Goal: Information Seeking & Learning: Learn about a topic

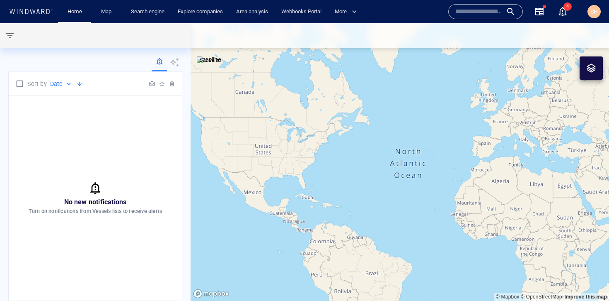
click at [492, 13] on input "text" at bounding box center [479, 11] width 47 height 12
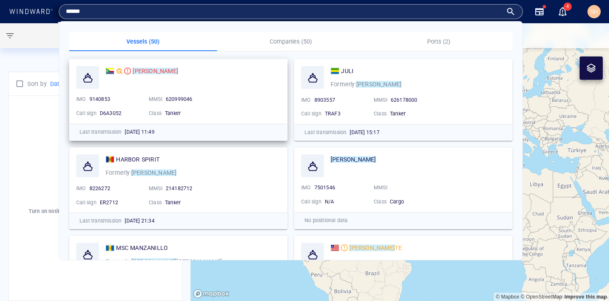
type input "******"
click at [143, 72] on mark "[PERSON_NAME]" at bounding box center [156, 71] width 46 height 7
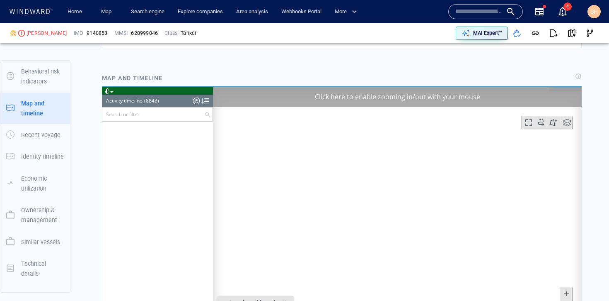
scroll to position [107, 0]
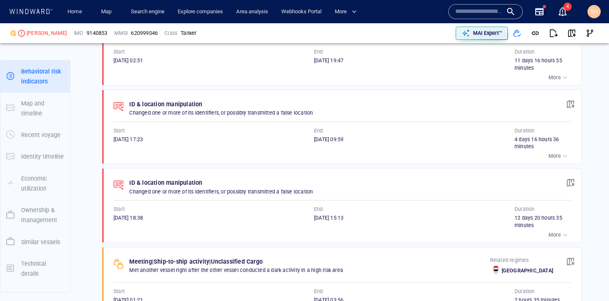
scroll to position [549, 0]
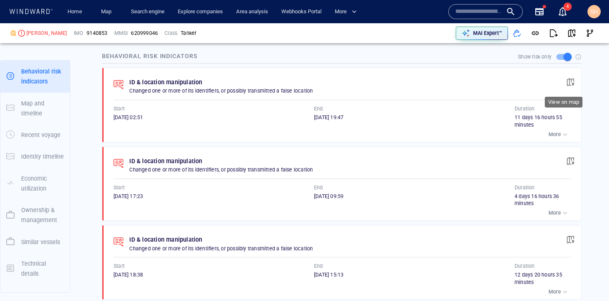
click at [567, 82] on span "button" at bounding box center [571, 82] width 8 height 8
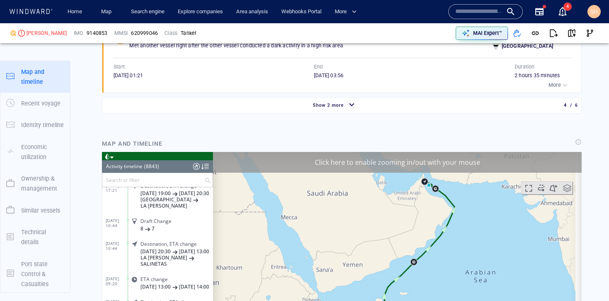
scroll to position [189837, 0]
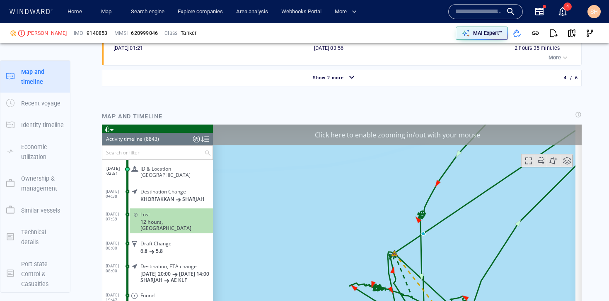
scroll to position [897, 0]
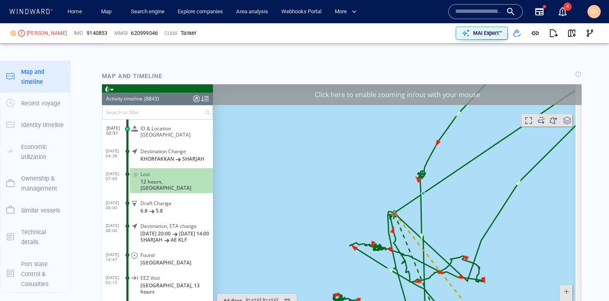
click at [369, 99] on div "Click here to enable zooming in/out with your mouse" at bounding box center [397, 94] width 369 height 21
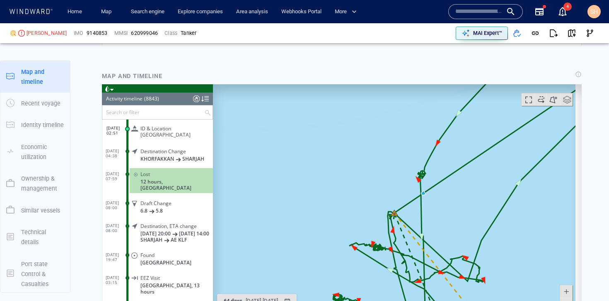
drag, startPoint x: 381, startPoint y: 245, endPoint x: 350, endPoint y: 140, distance: 109.7
click at [350, 140] on canvas "Map" at bounding box center [394, 212] width 363 height 257
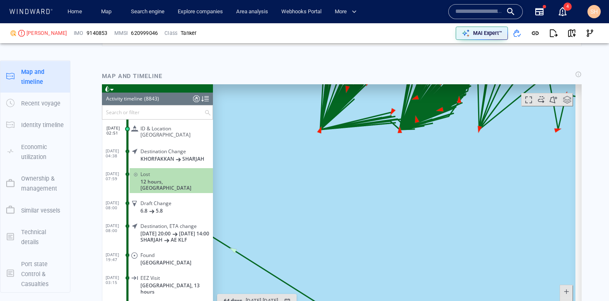
drag, startPoint x: 350, startPoint y: 143, endPoint x: 362, endPoint y: 242, distance: 99.4
click at [362, 242] on canvas "Map" at bounding box center [394, 212] width 363 height 257
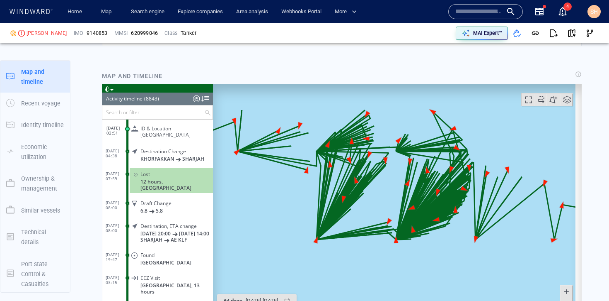
drag, startPoint x: 372, startPoint y: 204, endPoint x: 334, endPoint y: 226, distance: 43.7
click at [334, 226] on canvas "Map" at bounding box center [394, 212] width 363 height 257
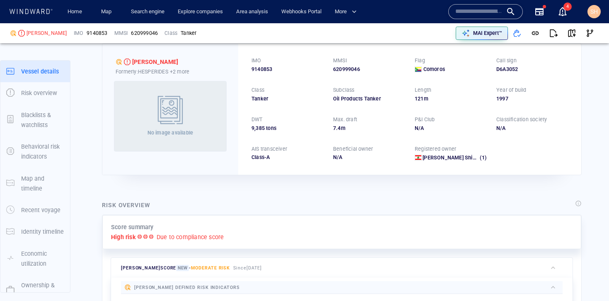
scroll to position [0, 0]
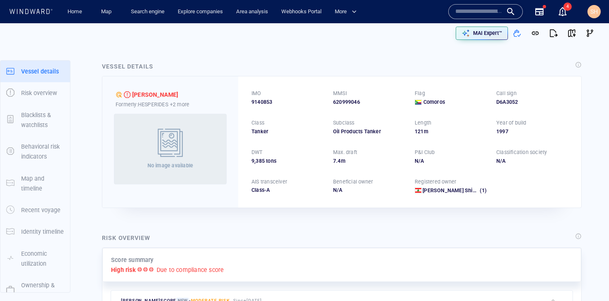
click at [175, 128] on div at bounding box center [171, 143] width 32 height 33
click at [187, 105] on p "+2 more" at bounding box center [179, 104] width 19 height 9
click at [189, 128] on div "JESSICA" at bounding box center [215, 126] width 76 height 11
click at [189, 188] on div at bounding box center [304, 150] width 609 height 301
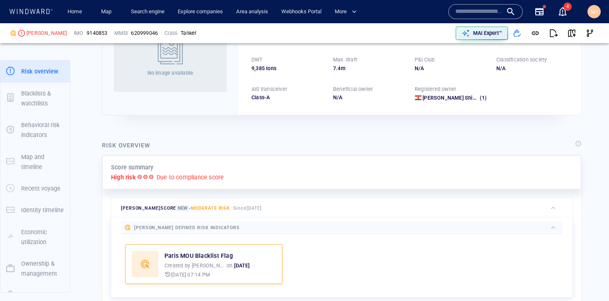
scroll to position [98, 0]
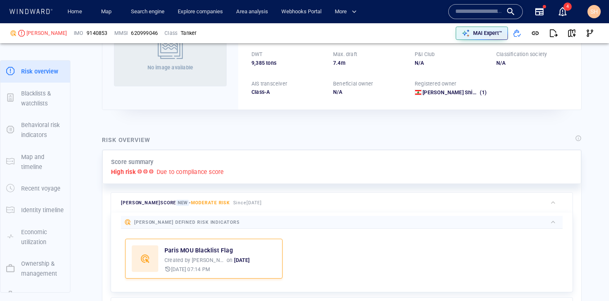
click at [240, 221] on div at bounding box center [393, 222] width 307 height 10
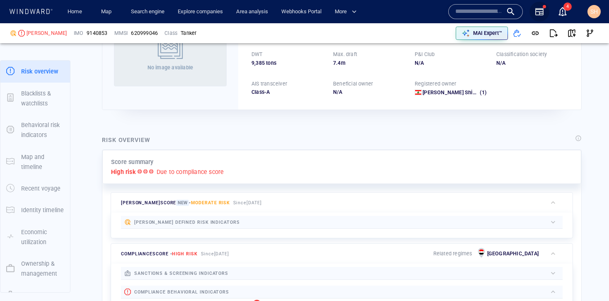
click at [543, 11] on icon "button" at bounding box center [540, 11] width 8 height 7
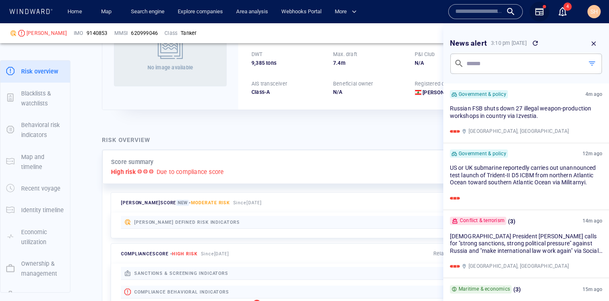
click at [541, 12] on icon "button" at bounding box center [540, 11] width 8 height 7
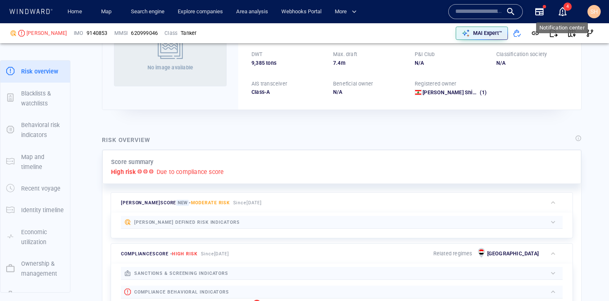
click at [560, 10] on div "button" at bounding box center [563, 12] width 10 height 10
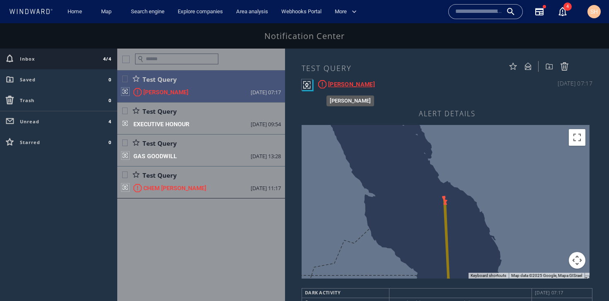
click at [345, 87] on div "ALEXANDER" at bounding box center [351, 84] width 47 height 10
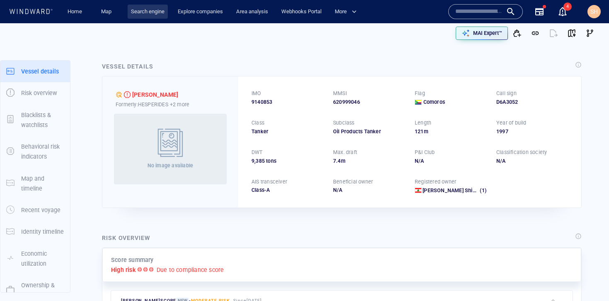
click at [154, 13] on link "Search engine" at bounding box center [148, 12] width 40 height 15
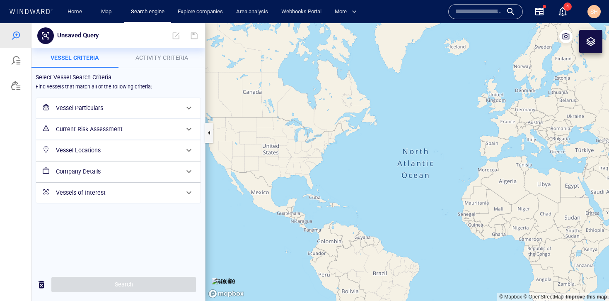
click at [143, 108] on h6 "Vessel Particulars" at bounding box center [117, 108] width 123 height 10
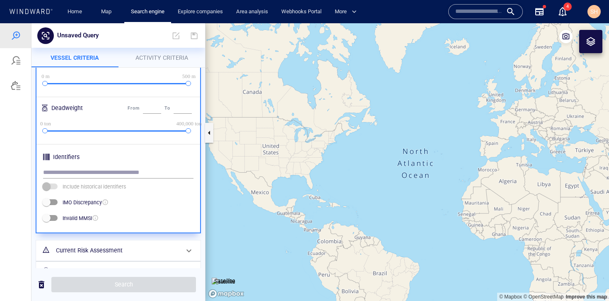
scroll to position [235, 0]
click at [146, 247] on h6 "Current Risk Assessment" at bounding box center [117, 250] width 123 height 10
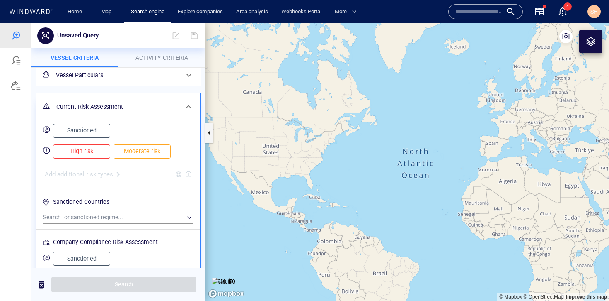
scroll to position [84, 0]
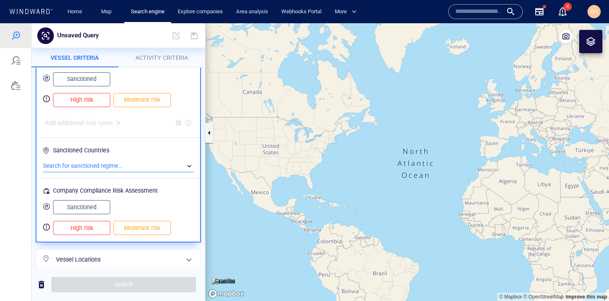
click at [143, 166] on div "​" at bounding box center [118, 166] width 150 height 12
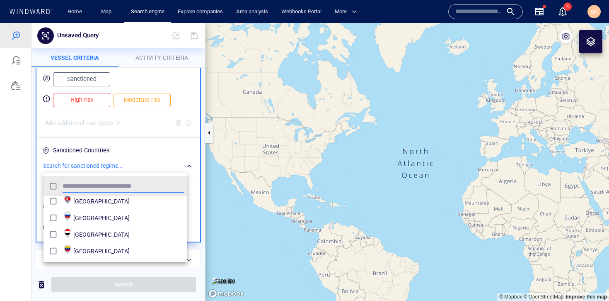
scroll to position [70, 0]
click at [160, 155] on div at bounding box center [304, 161] width 609 height 277
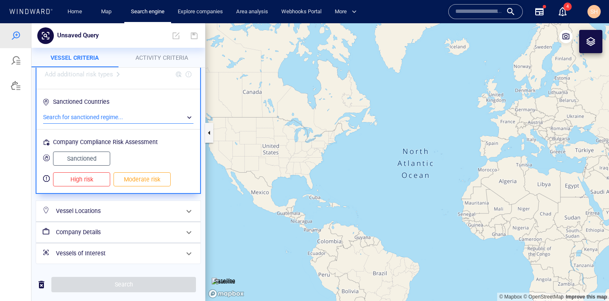
scroll to position [56, 0]
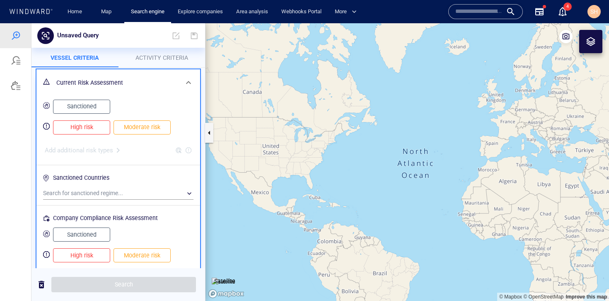
click at [169, 86] on h6 "Current Risk Assessment" at bounding box center [117, 83] width 122 height 10
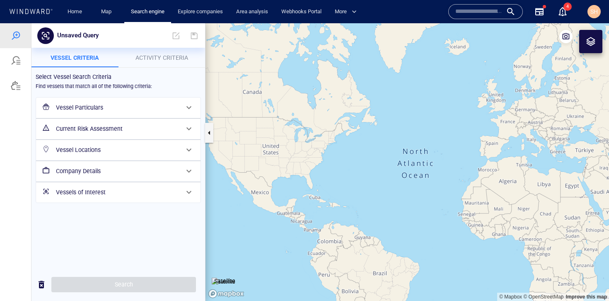
click at [163, 149] on h6 "Vessel Locations" at bounding box center [117, 150] width 123 height 10
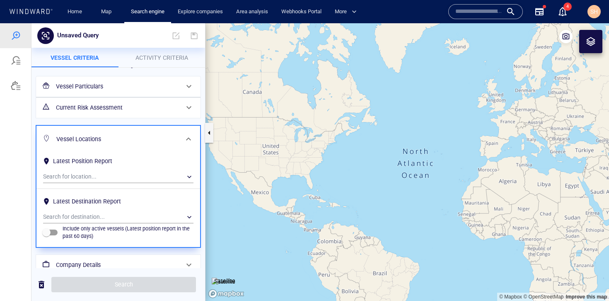
scroll to position [54, 0]
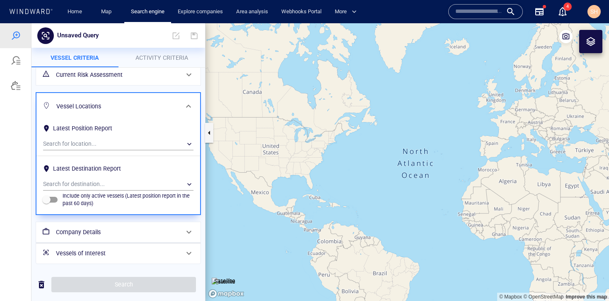
click at [165, 105] on h6 "Vessel Locations" at bounding box center [117, 106] width 122 height 10
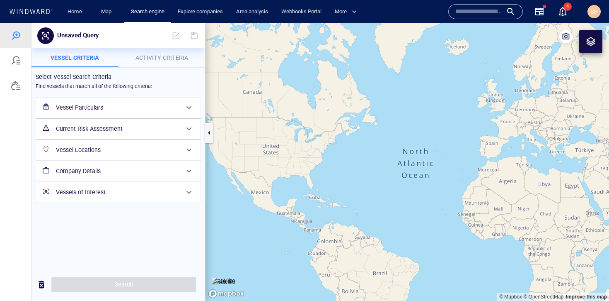
click at [155, 172] on h6 "Company Details" at bounding box center [117, 171] width 123 height 10
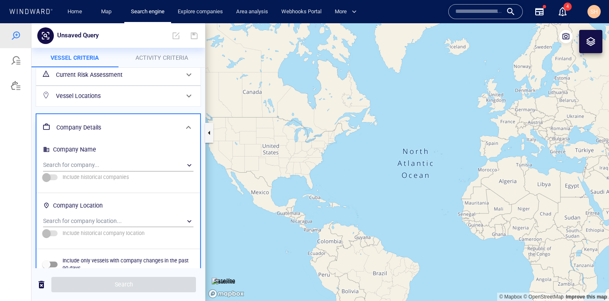
scroll to position [97, 0]
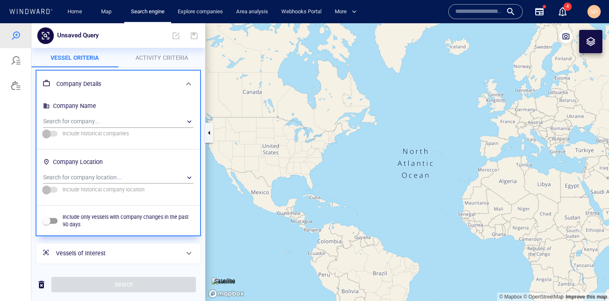
click at [160, 253] on h6 "Vessels of Interest" at bounding box center [117, 253] width 123 height 10
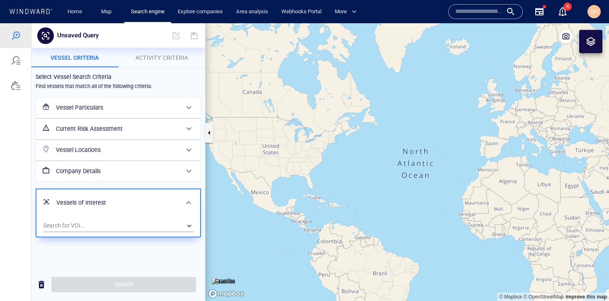
scroll to position [0, 0]
click at [164, 200] on h6 "Vessels of Interest" at bounding box center [117, 202] width 122 height 10
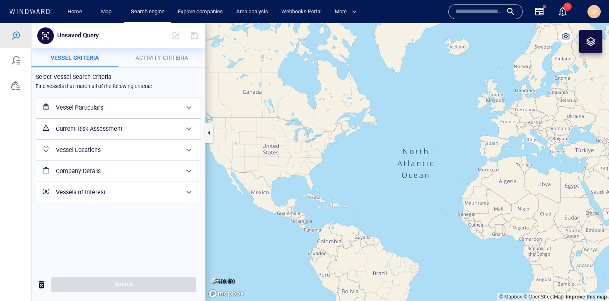
click at [158, 170] on h6 "Company Details" at bounding box center [117, 171] width 123 height 10
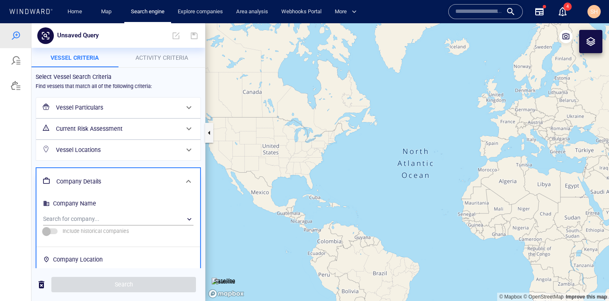
click at [157, 176] on h6 "Company Details" at bounding box center [117, 181] width 122 height 10
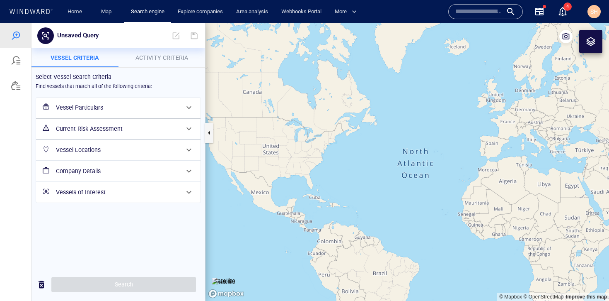
click at [472, 11] on input "text" at bounding box center [479, 11] width 47 height 12
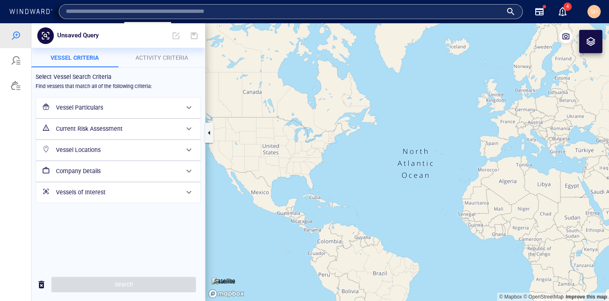
click at [164, 107] on h6 "Vessel Particulars" at bounding box center [117, 107] width 123 height 10
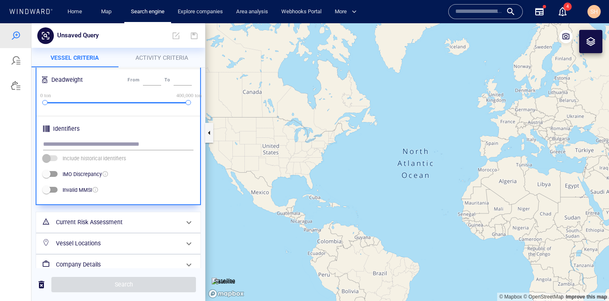
scroll to position [279, 0]
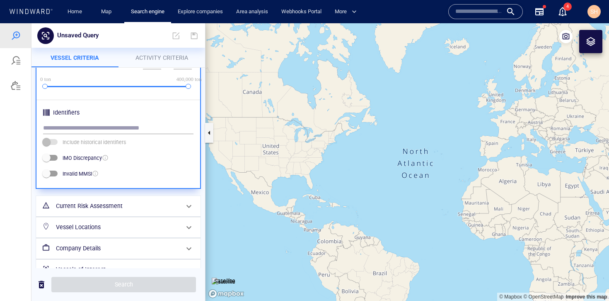
click at [114, 198] on div "Current Risk Assessment" at bounding box center [118, 205] width 130 height 17
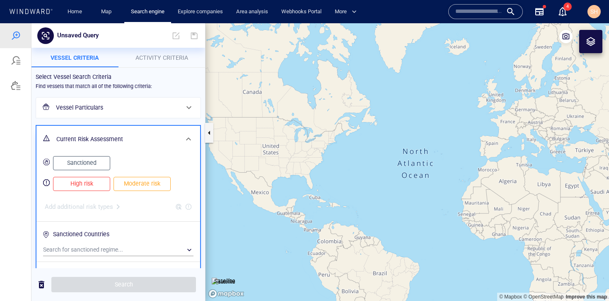
click at [95, 168] on button "Sanctioned" at bounding box center [81, 163] width 57 height 14
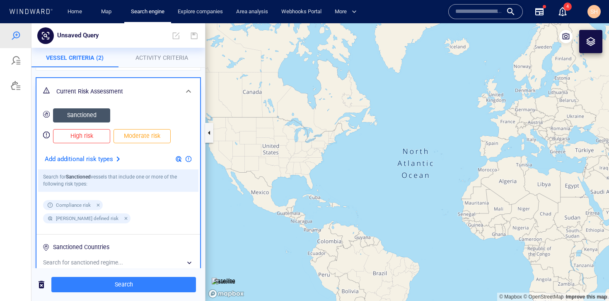
scroll to position [78, 0]
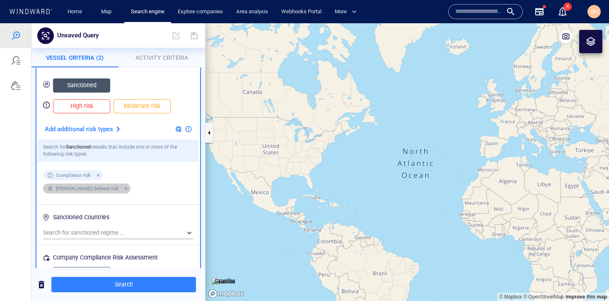
click at [128, 184] on div at bounding box center [124, 187] width 7 height 7
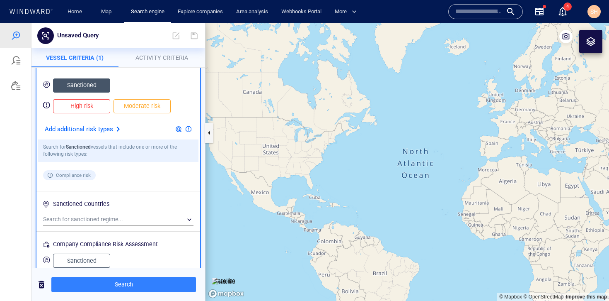
scroll to position [180, 0]
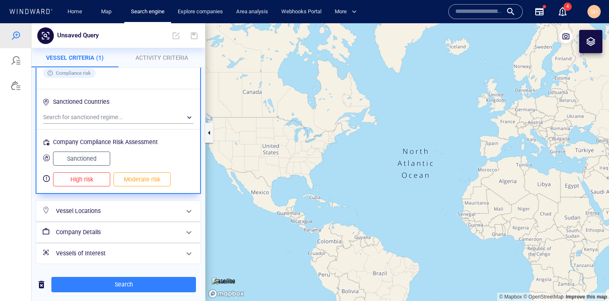
click at [159, 216] on h6 "Vessel Locations" at bounding box center [117, 211] width 123 height 10
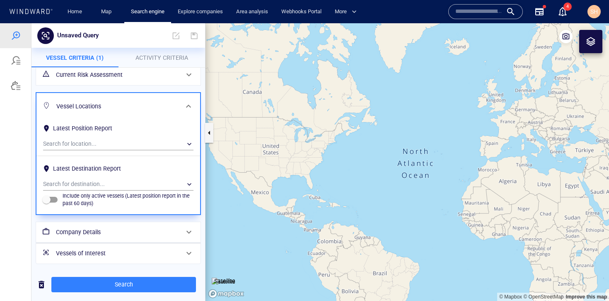
scroll to position [0, 0]
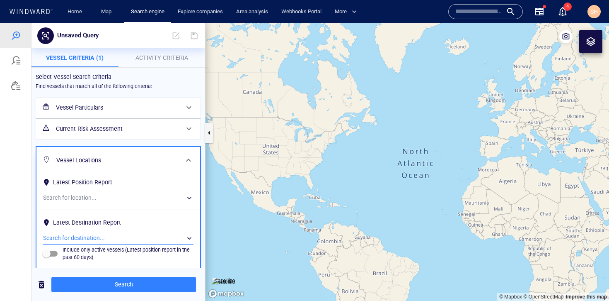
click at [129, 236] on div "​" at bounding box center [118, 238] width 150 height 12
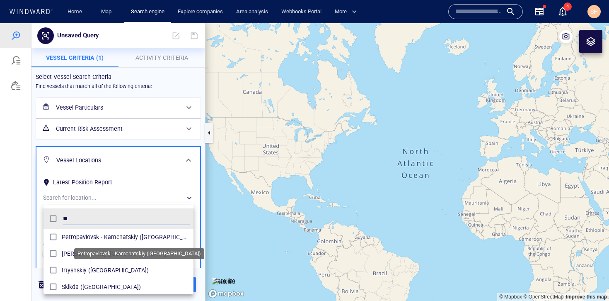
scroll to position [76, 144]
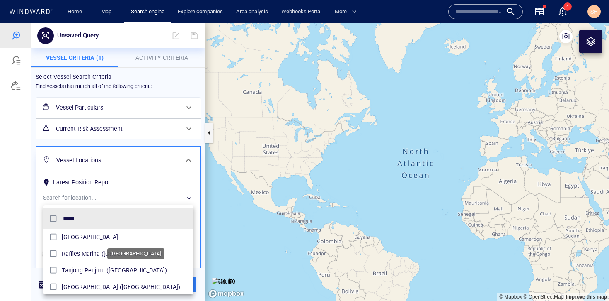
type input "*****"
click at [79, 240] on span "[GEOGRAPHIC_DATA]" at bounding box center [126, 237] width 128 height 10
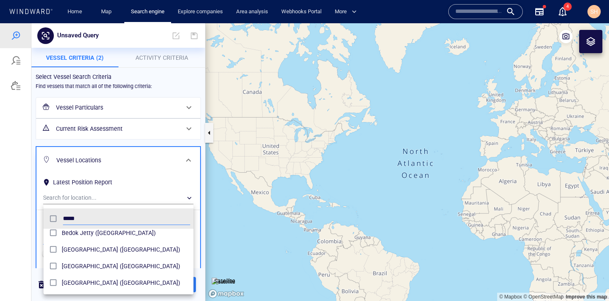
click at [19, 190] on div at bounding box center [304, 161] width 609 height 277
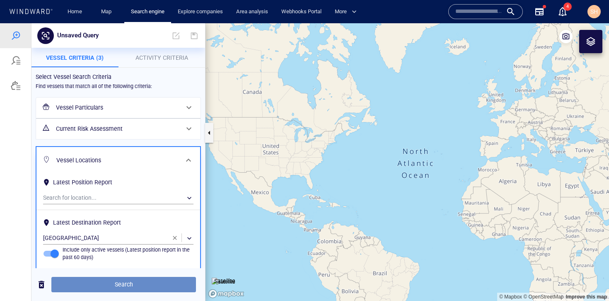
click at [133, 284] on span "Search" at bounding box center [123, 284] width 131 height 10
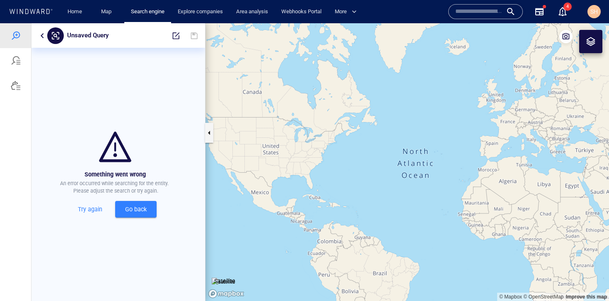
drag, startPoint x: 127, startPoint y: 211, endPoint x: 85, endPoint y: 215, distance: 42.5
click at [85, 215] on div "Try again Go back" at bounding box center [115, 208] width 174 height 23
click at [87, 210] on span "Try again" at bounding box center [90, 209] width 35 height 10
click at [75, 214] on button "Try again" at bounding box center [90, 209] width 41 height 17
click at [136, 213] on span "Go back" at bounding box center [136, 209] width 28 height 10
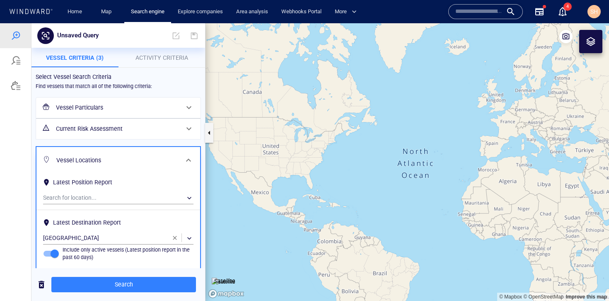
click at [152, 107] on h6 "Vessel Particulars" at bounding box center [117, 107] width 123 height 10
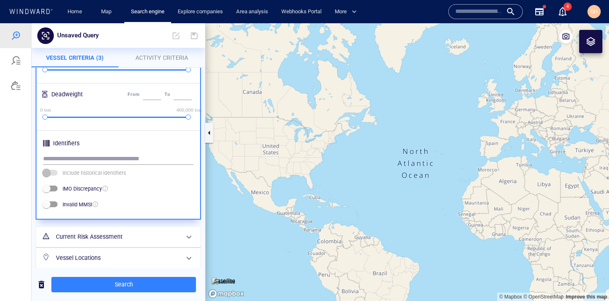
scroll to position [261, 0]
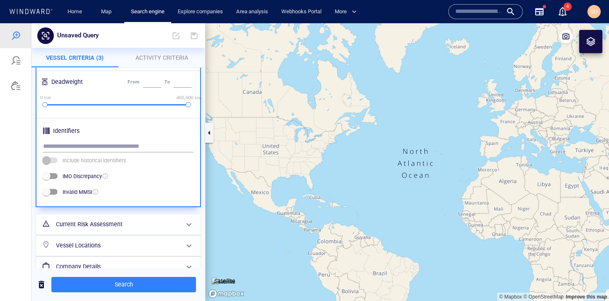
click at [158, 228] on h6 "Current Risk Assessment" at bounding box center [117, 224] width 123 height 10
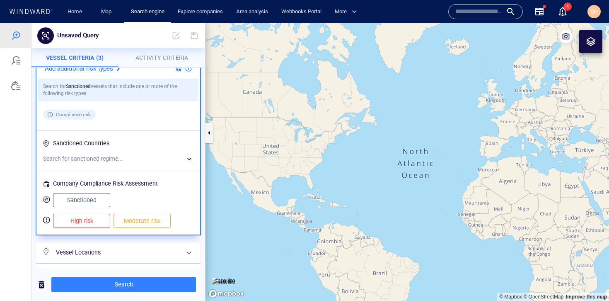
scroll to position [180, 0]
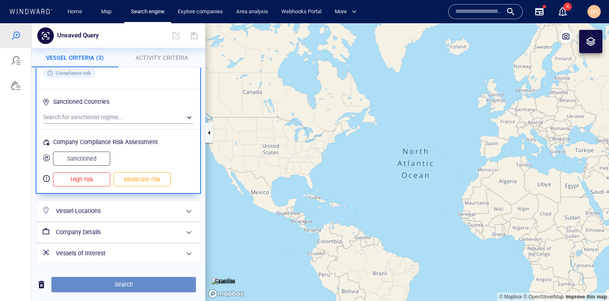
click at [155, 283] on span "Search" at bounding box center [123, 284] width 131 height 10
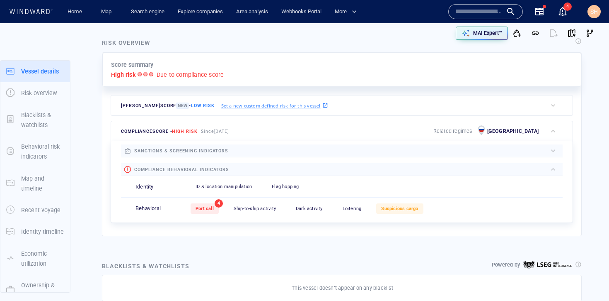
scroll to position [22, 0]
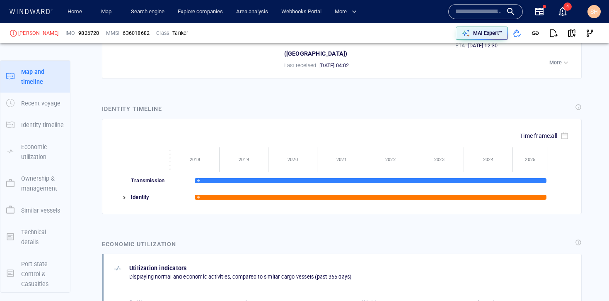
scroll to position [109, 0]
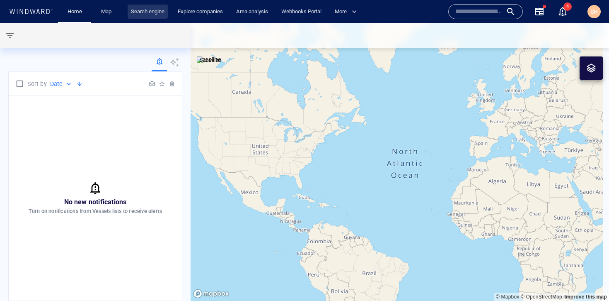
click at [162, 12] on link "Search engine" at bounding box center [148, 12] width 40 height 15
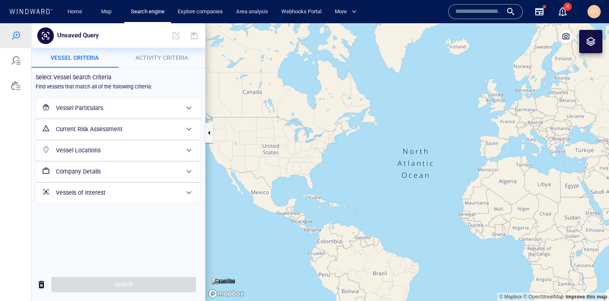
click at [155, 132] on h6 "Current Risk Assessment" at bounding box center [117, 129] width 123 height 10
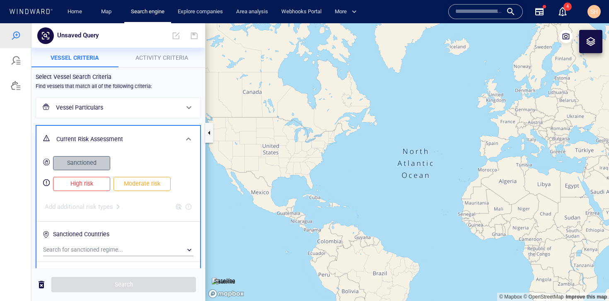
click at [87, 162] on span "Sanctioned" at bounding box center [82, 163] width 40 height 10
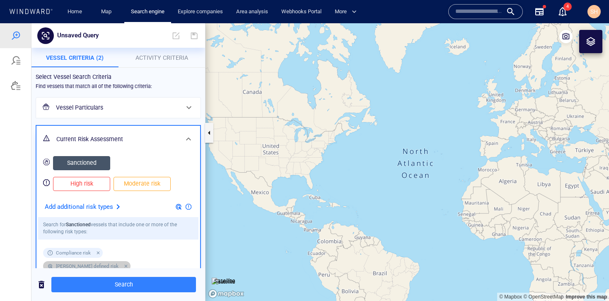
click at [128, 262] on div at bounding box center [124, 265] width 7 height 7
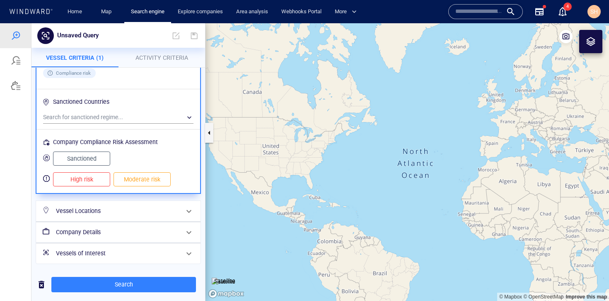
click at [155, 210] on h6 "Vessel Locations" at bounding box center [117, 211] width 123 height 10
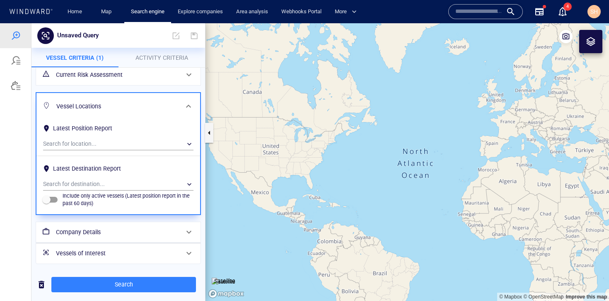
scroll to position [0, 0]
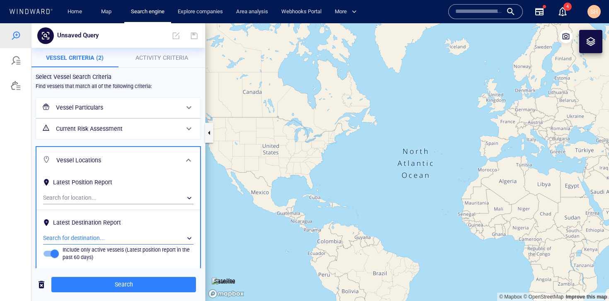
click at [95, 240] on div "​" at bounding box center [118, 238] width 150 height 12
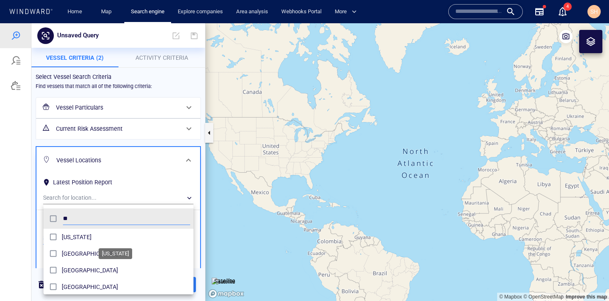
scroll to position [76, 144]
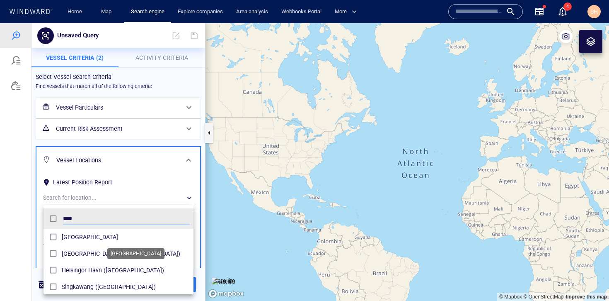
type input "****"
click at [80, 238] on span "Singapore" at bounding box center [126, 237] width 128 height 10
click at [22, 274] on div at bounding box center [304, 161] width 609 height 277
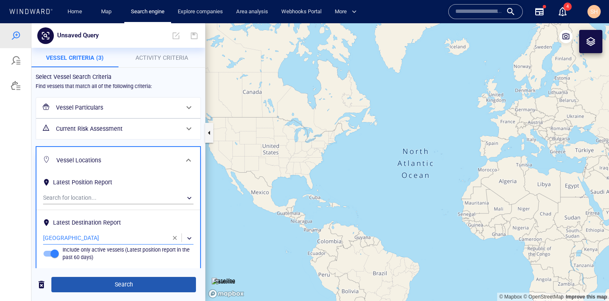
click at [111, 285] on span "Search" at bounding box center [123, 284] width 131 height 10
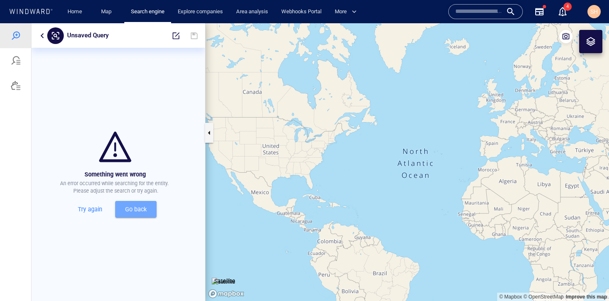
click at [133, 211] on span "Go back" at bounding box center [136, 209] width 28 height 10
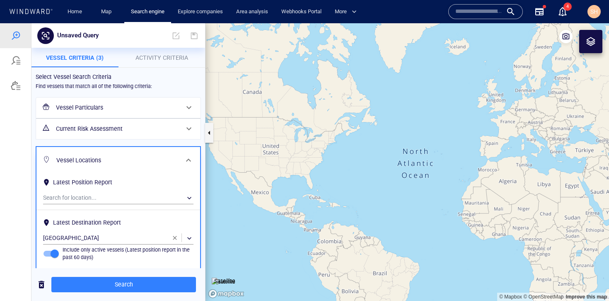
click at [172, 238] on span "button" at bounding box center [175, 237] width 7 height 7
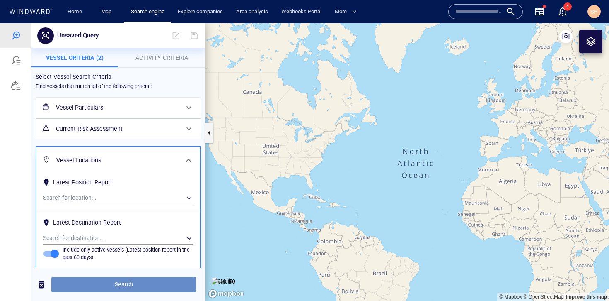
click at [162, 280] on span "Search" at bounding box center [123, 284] width 131 height 10
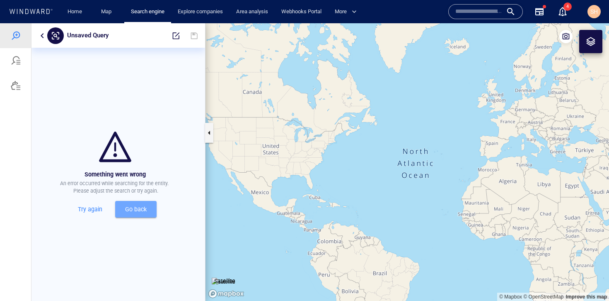
click at [129, 210] on span "Go back" at bounding box center [136, 209] width 28 height 10
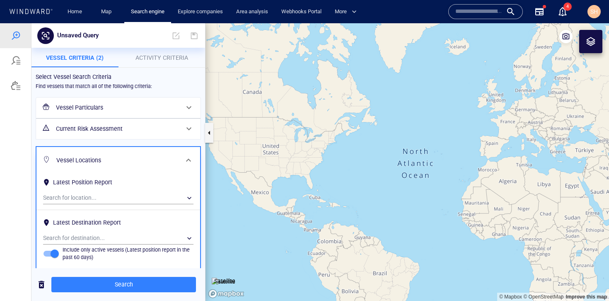
click at [141, 130] on h6 "Current Risk Assessment" at bounding box center [117, 129] width 123 height 10
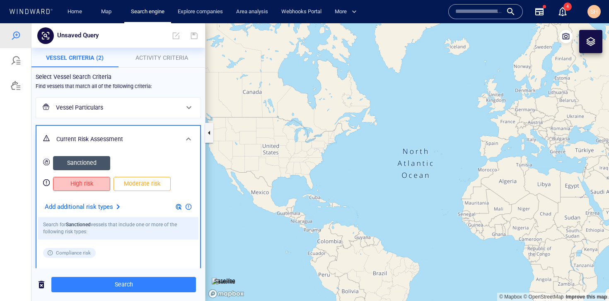
click at [94, 188] on span "High risk" at bounding box center [82, 183] width 40 height 10
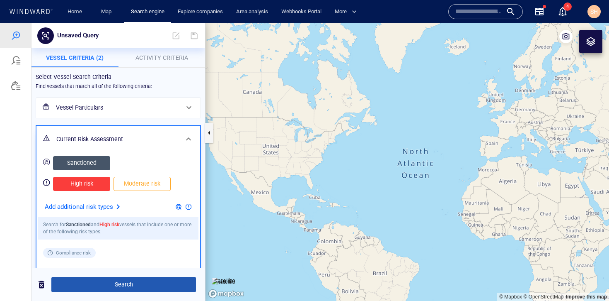
click at [128, 285] on span "Search" at bounding box center [123, 284] width 131 height 10
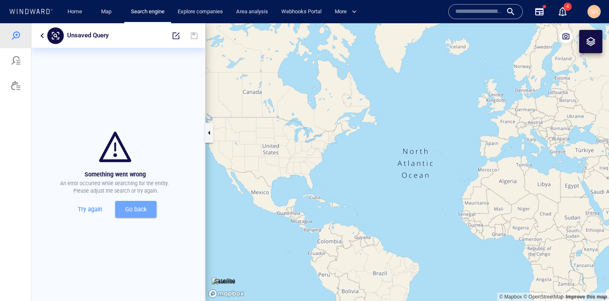
click at [134, 213] on span "Go back" at bounding box center [136, 209] width 28 height 10
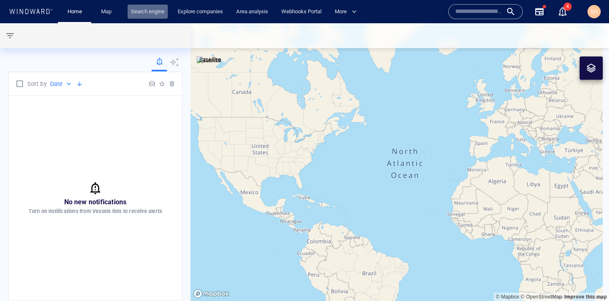
click at [151, 13] on link "Search engine" at bounding box center [148, 12] width 40 height 15
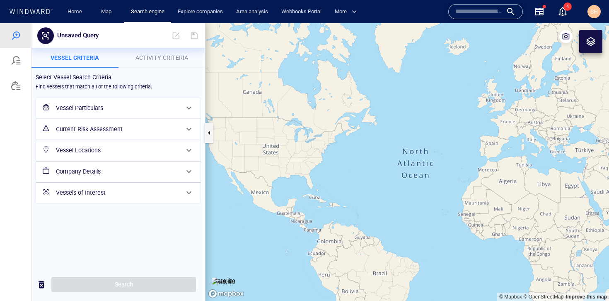
click at [165, 109] on h6 "Vessel Particulars" at bounding box center [117, 108] width 123 height 10
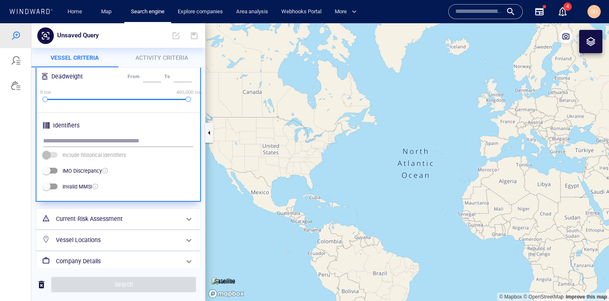
scroll to position [296, 0]
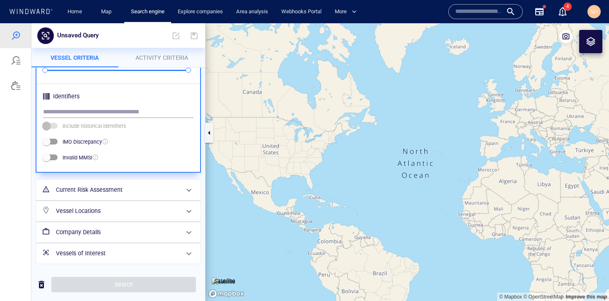
click at [139, 209] on h6 "Vessel Locations" at bounding box center [117, 211] width 123 height 10
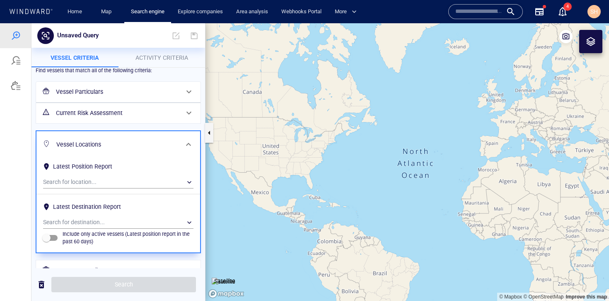
scroll to position [54, 0]
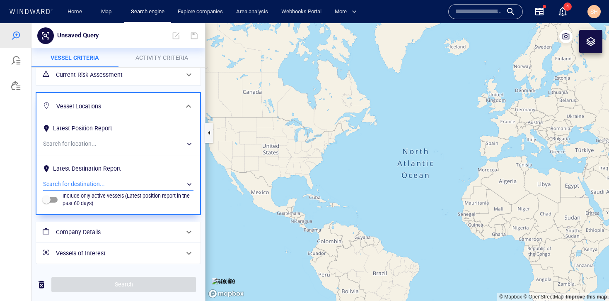
click at [113, 184] on div "​" at bounding box center [118, 184] width 150 height 12
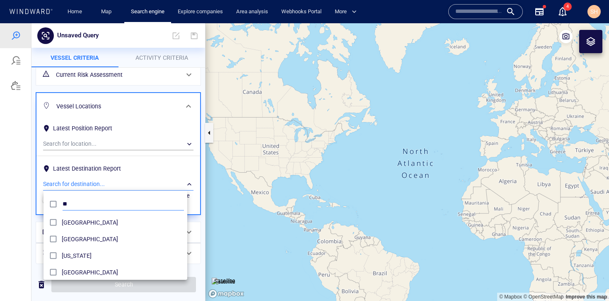
scroll to position [76, 144]
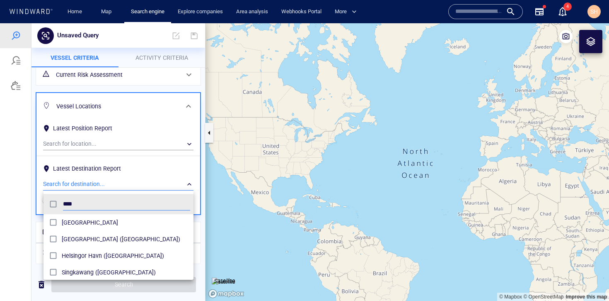
type input "****"
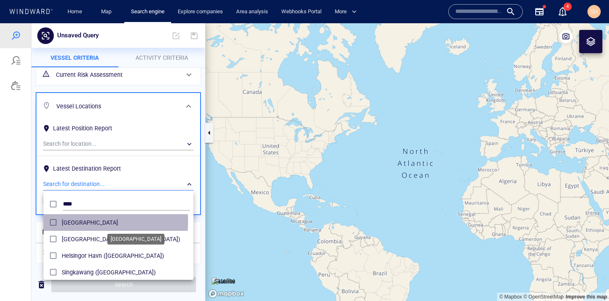
click at [67, 221] on span "[GEOGRAPHIC_DATA]" at bounding box center [126, 222] width 128 height 10
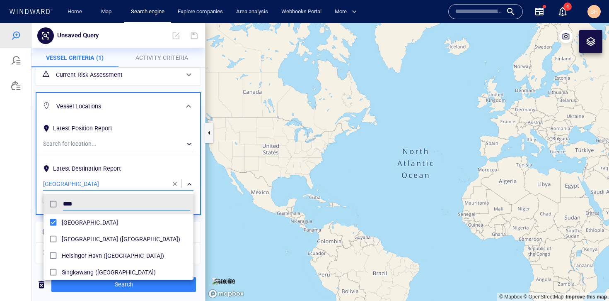
click at [12, 218] on div at bounding box center [304, 161] width 609 height 277
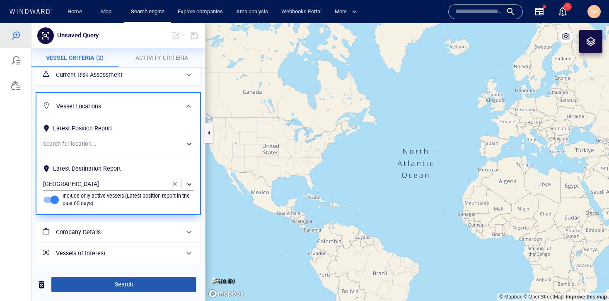
click at [143, 284] on span "Search" at bounding box center [123, 284] width 131 height 10
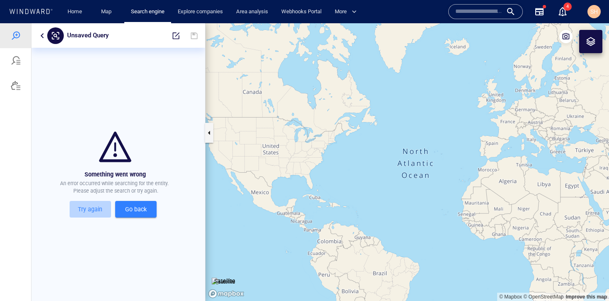
click at [77, 211] on span "Try again" at bounding box center [90, 209] width 35 height 10
click at [598, 15] on span "SH" at bounding box center [594, 11] width 7 height 7
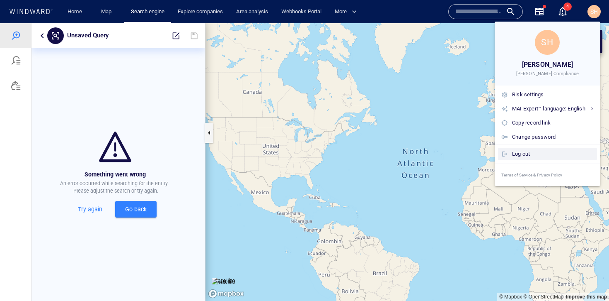
click at [524, 158] on div "Log out" at bounding box center [553, 153] width 82 height 9
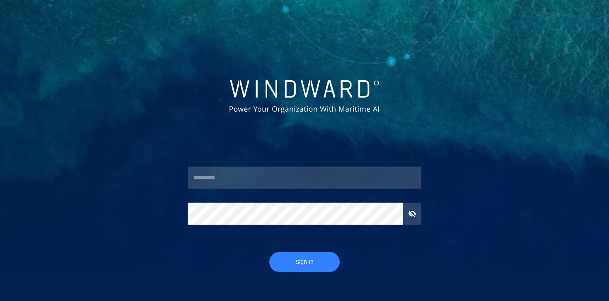
type input "********"
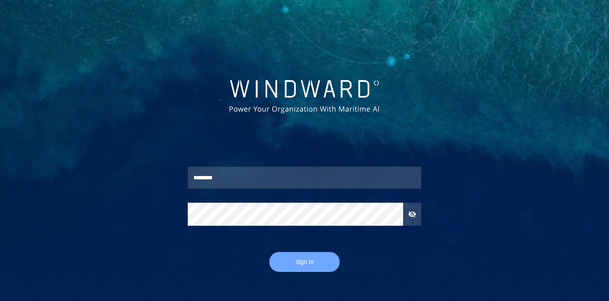
click at [328, 268] on button "Sign In" at bounding box center [304, 262] width 70 height 20
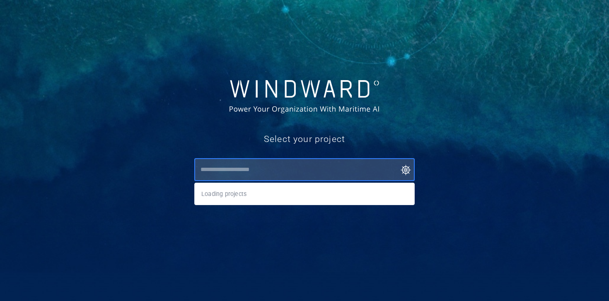
click at [304, 169] on input "text" at bounding box center [306, 169] width 217 height 15
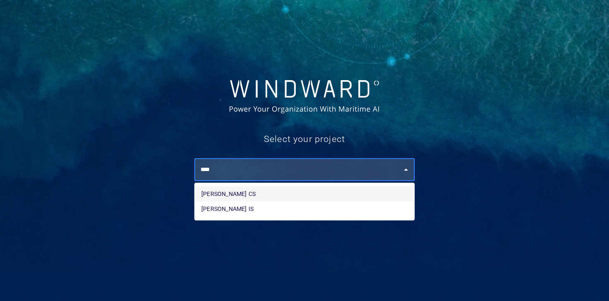
click at [298, 199] on li "[PERSON_NAME] CS" at bounding box center [305, 193] width 220 height 15
type input "********"
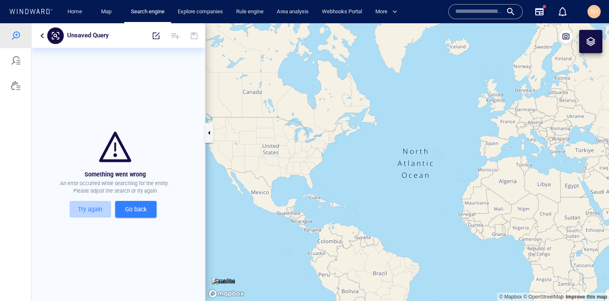
click at [101, 208] on span "Try again" at bounding box center [90, 209] width 35 height 10
click at [128, 201] on button "Go back" at bounding box center [135, 209] width 41 height 17
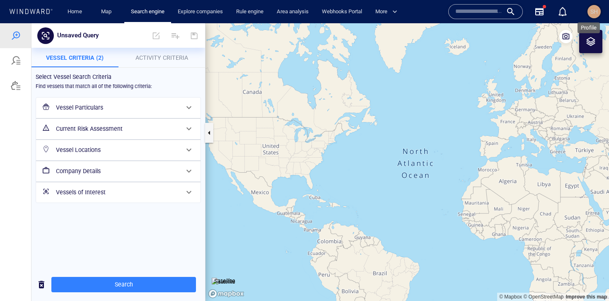
click at [594, 11] on span "SH" at bounding box center [594, 11] width 7 height 7
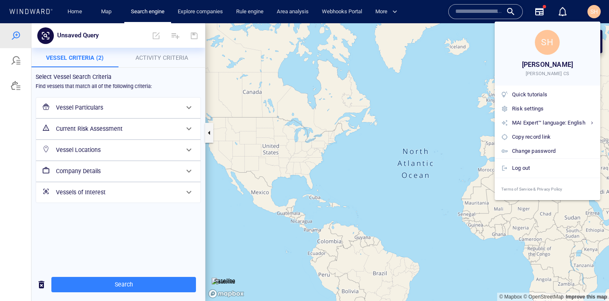
click at [416, 123] on div at bounding box center [304, 150] width 609 height 301
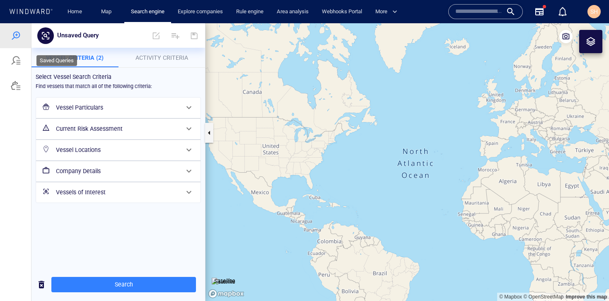
click at [17, 63] on div at bounding box center [16, 61] width 10 height 10
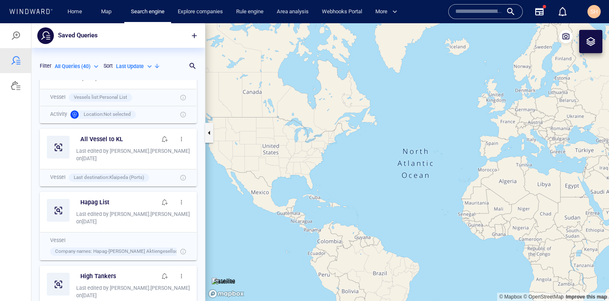
scroll to position [2213, 0]
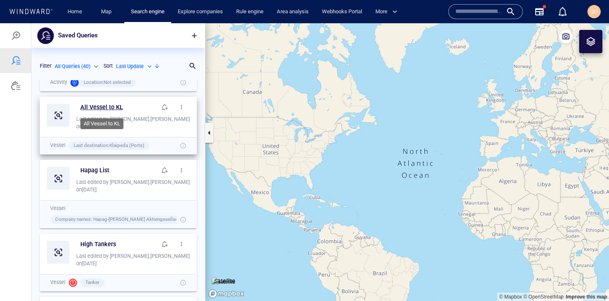
click at [111, 108] on h6 "All Vessel to KL" at bounding box center [101, 107] width 43 height 10
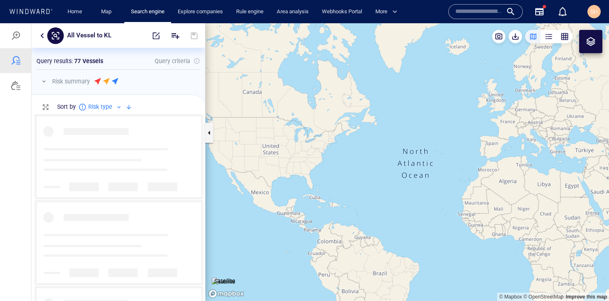
scroll to position [180, 167]
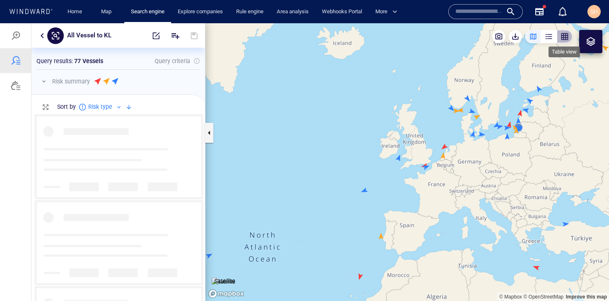
click at [563, 40] on div "button" at bounding box center [565, 36] width 8 height 8
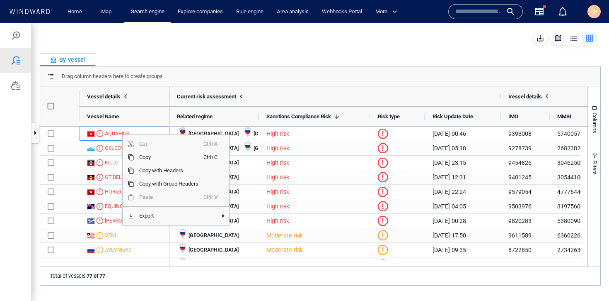
click at [349, 58] on div "By vessel" at bounding box center [320, 59] width 561 height 13
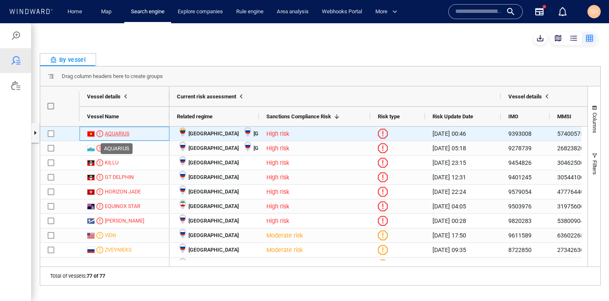
click at [112, 135] on div "AQUARIUS" at bounding box center [117, 133] width 24 height 7
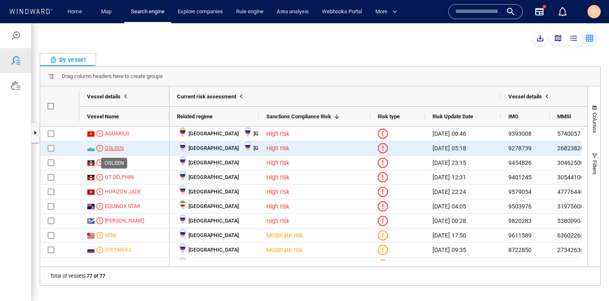
click at [114, 148] on div "OSLEEN" at bounding box center [114, 147] width 19 height 7
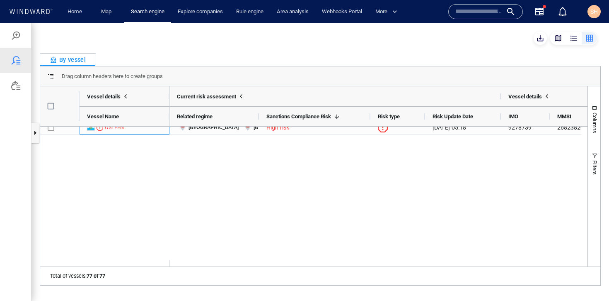
scroll to position [0, 0]
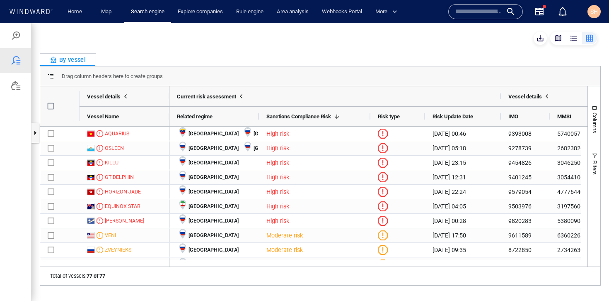
click at [34, 130] on button "button" at bounding box center [35, 133] width 8 height 20
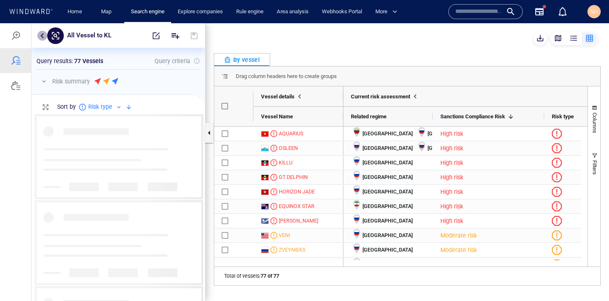
click at [40, 36] on button "button" at bounding box center [42, 36] width 10 height 10
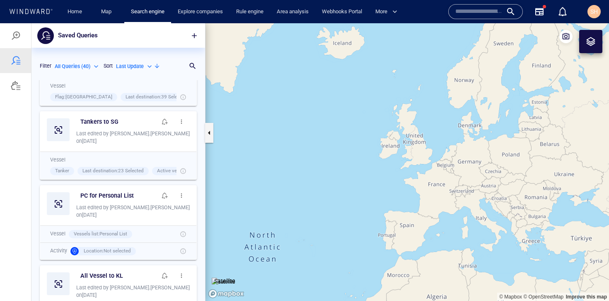
scroll to position [2043, 0]
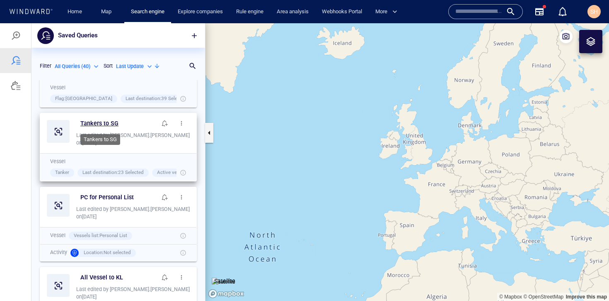
click at [109, 125] on h6 "Tankers to SG" at bounding box center [99, 123] width 38 height 10
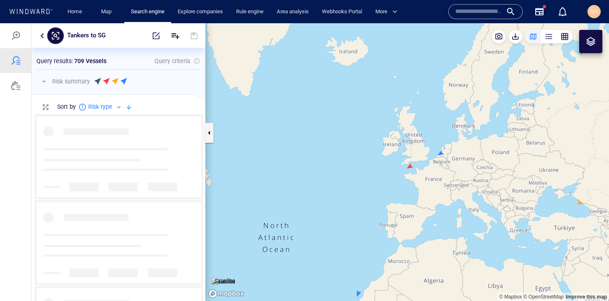
scroll to position [180, 167]
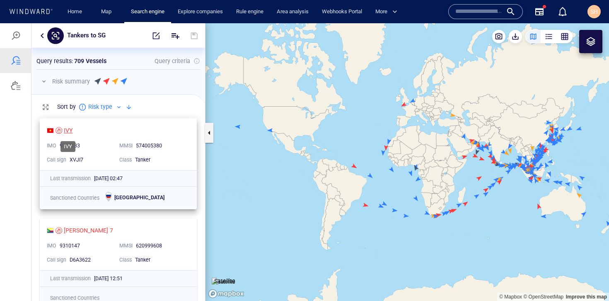
click at [70, 132] on div "IVY" at bounding box center [68, 130] width 9 height 10
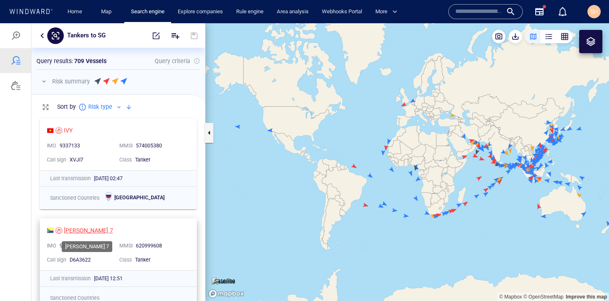
click at [83, 228] on div "NATALINA 7" at bounding box center [88, 230] width 49 height 10
click at [18, 40] on div at bounding box center [16, 36] width 10 height 10
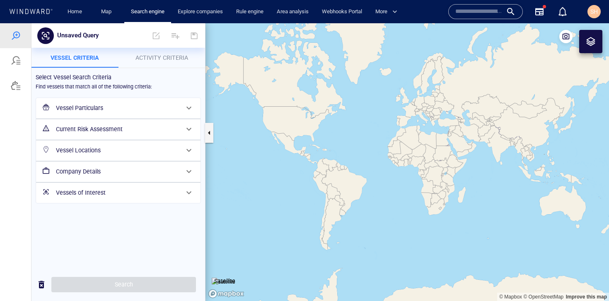
click at [173, 112] on h6 "Vessel Particulars" at bounding box center [117, 108] width 123 height 10
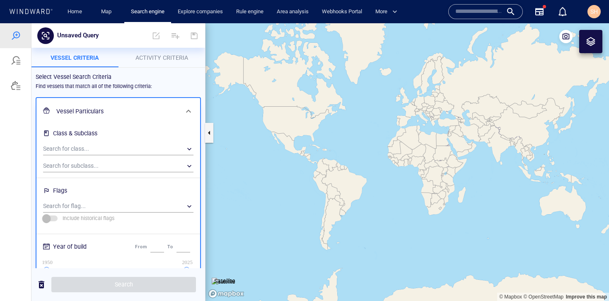
click at [151, 107] on h6 "Vessel Particulars" at bounding box center [117, 111] width 122 height 10
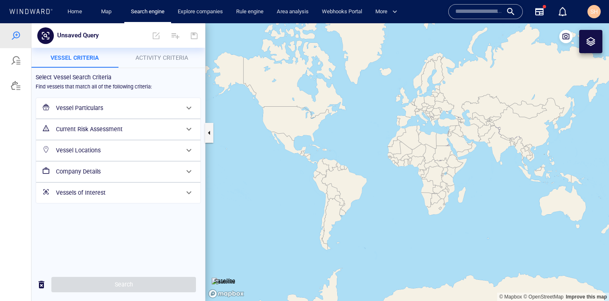
click at [142, 127] on h6 "Current Risk Assessment" at bounding box center [117, 129] width 123 height 10
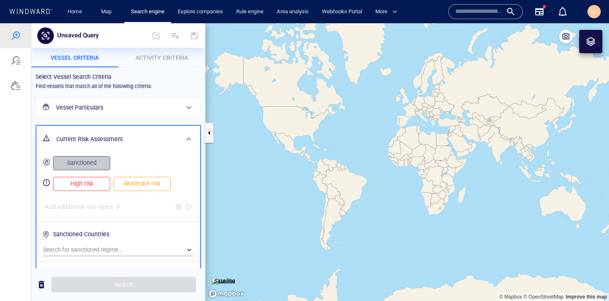
click at [92, 161] on span "Sanctioned" at bounding box center [82, 163] width 40 height 10
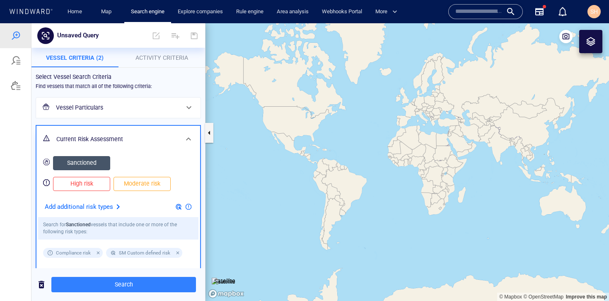
click at [162, 103] on h6 "Vessel Particulars" at bounding box center [117, 107] width 123 height 10
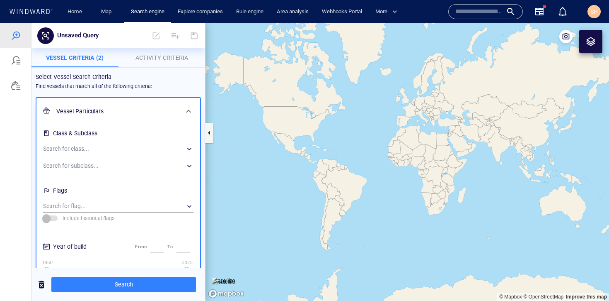
click at [131, 111] on h6 "Vessel Particulars" at bounding box center [117, 111] width 122 height 10
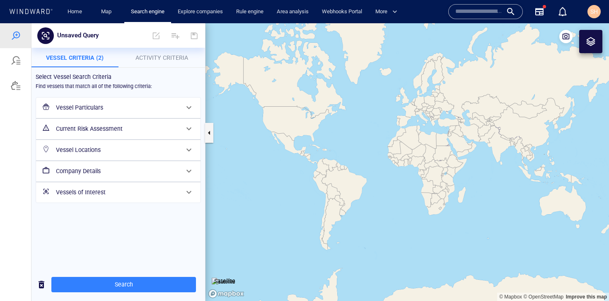
click at [140, 169] on h6 "Company Details" at bounding box center [117, 171] width 123 height 10
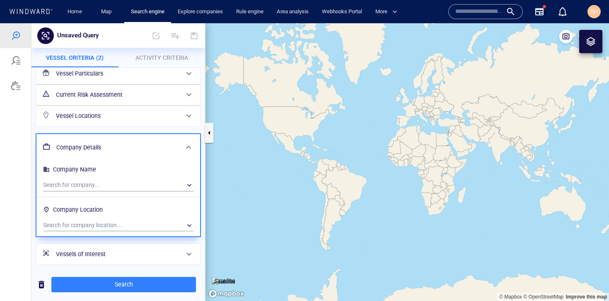
scroll to position [35, 0]
click at [140, 120] on div "Vessel Locations" at bounding box center [118, 115] width 130 height 17
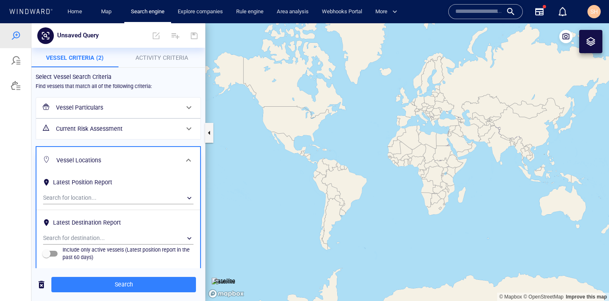
scroll to position [54, 0]
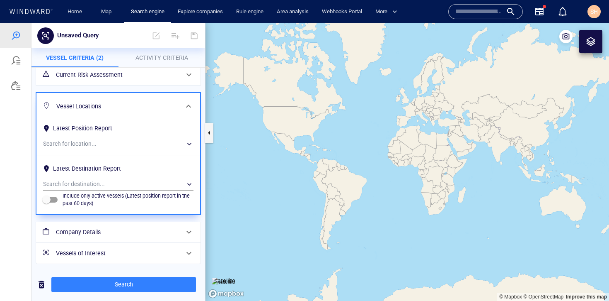
click at [75, 249] on h6 "Vessels of Interest" at bounding box center [117, 253] width 123 height 10
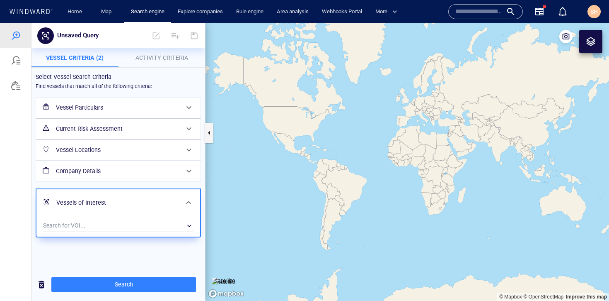
click at [92, 154] on h6 "Vessel Locations" at bounding box center [117, 150] width 123 height 10
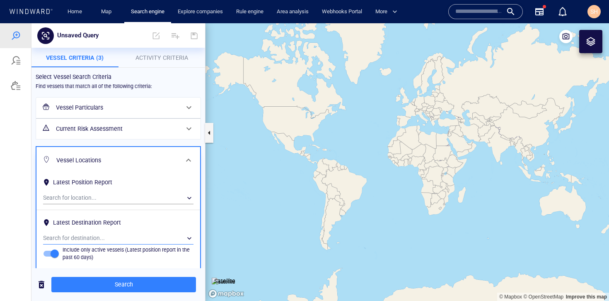
click at [91, 237] on div "​" at bounding box center [118, 238] width 150 height 12
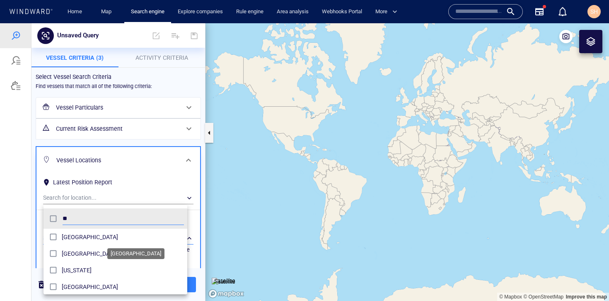
scroll to position [76, 144]
type input "****"
click at [96, 240] on span "Singapore" at bounding box center [126, 237] width 128 height 10
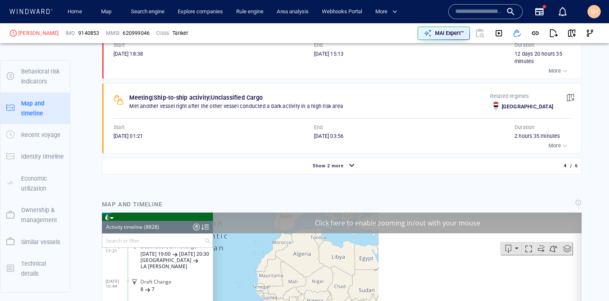
scroll to position [109, 0]
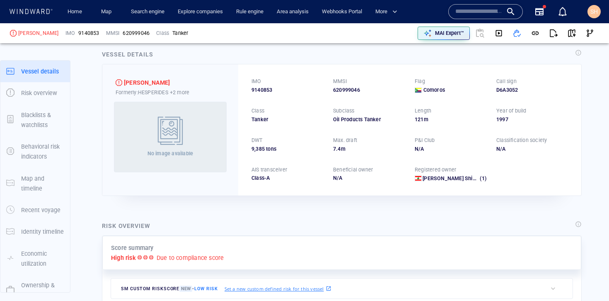
scroll to position [12, 0]
drag, startPoint x: 111, startPoint y: 258, endPoint x: 141, endPoint y: 259, distance: 29.8
click at [141, 259] on div "High risk Due to compliance score" at bounding box center [342, 257] width 462 height 10
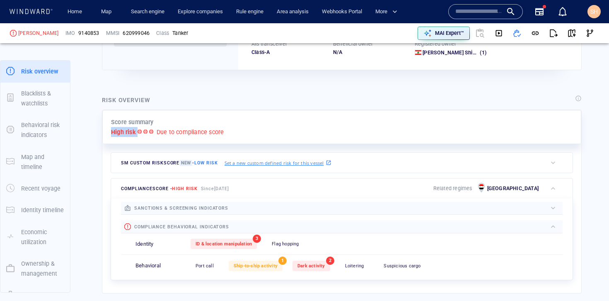
scroll to position [139, 0]
click at [599, 14] on div "SH" at bounding box center [594, 11] width 13 height 13
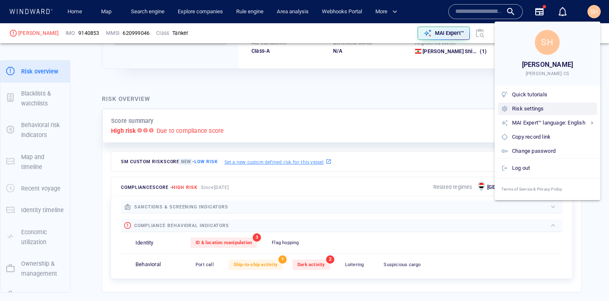
click at [534, 110] on div "Risk settings" at bounding box center [553, 108] width 82 height 9
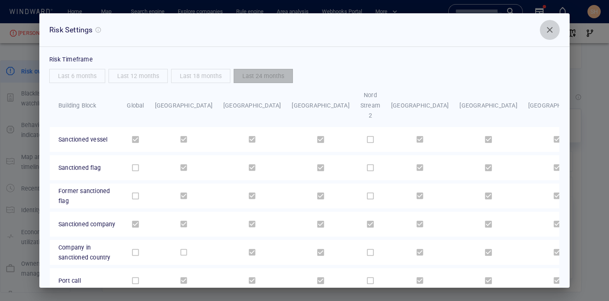
click at [555, 32] on button "Close" at bounding box center [550, 30] width 20 height 20
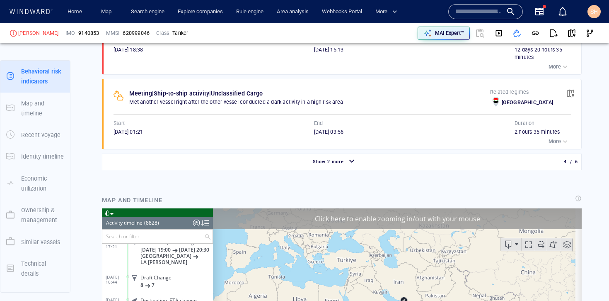
scroll to position [647, 0]
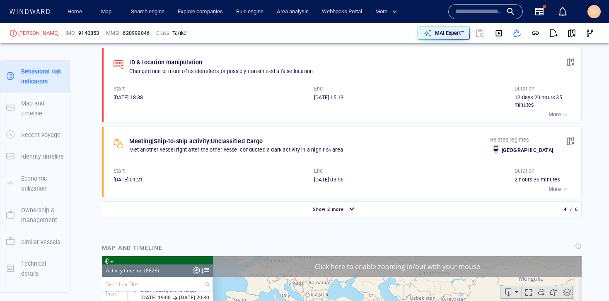
click at [561, 192] on div "button" at bounding box center [565, 189] width 8 height 8
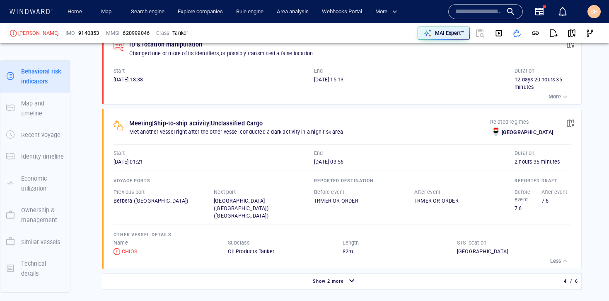
scroll to position [673, 0]
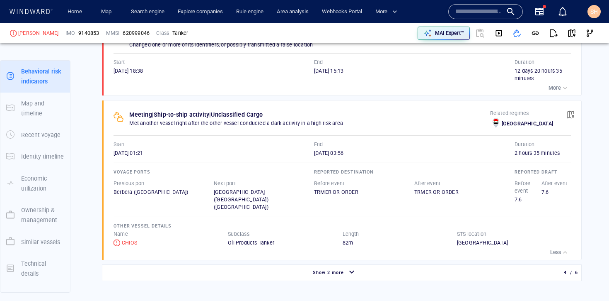
click at [345, 267] on div "button" at bounding box center [351, 272] width 13 height 15
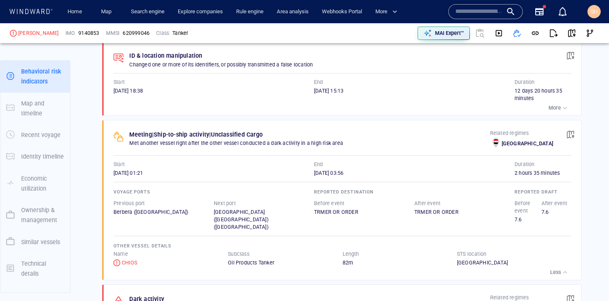
scroll to position [654, 0]
click at [151, 17] on link "Search engine" at bounding box center [148, 12] width 40 height 15
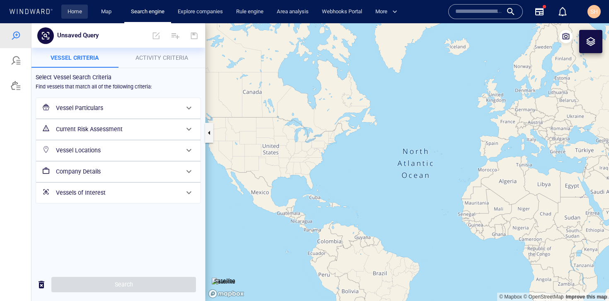
click at [67, 16] on link "Home" at bounding box center [74, 12] width 21 height 15
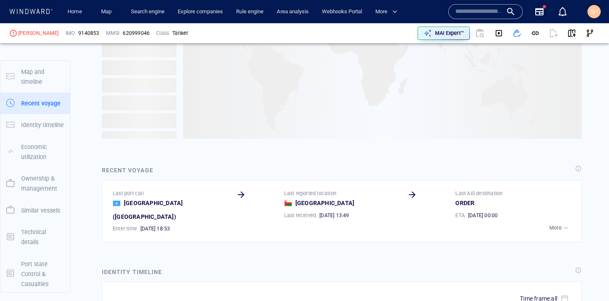
scroll to position [109, 0]
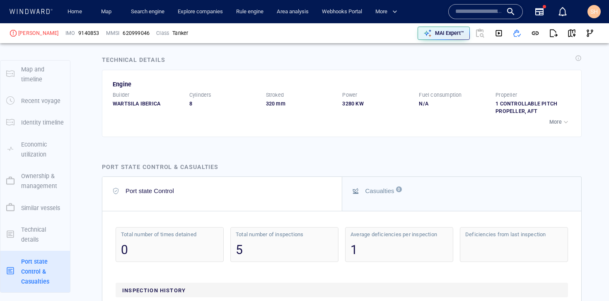
scroll to position [2034, 0]
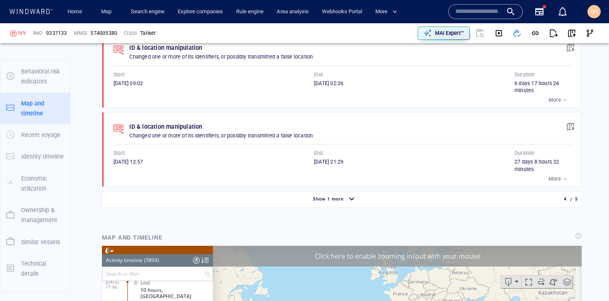
scroll to position [109, 0]
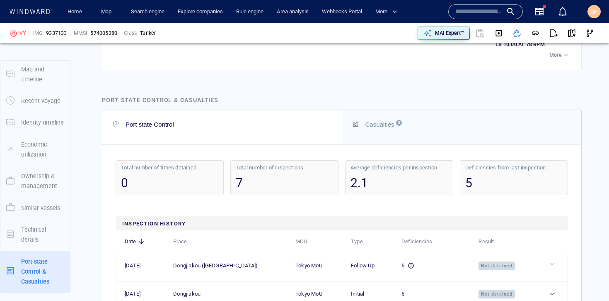
scroll to position [2638, 0]
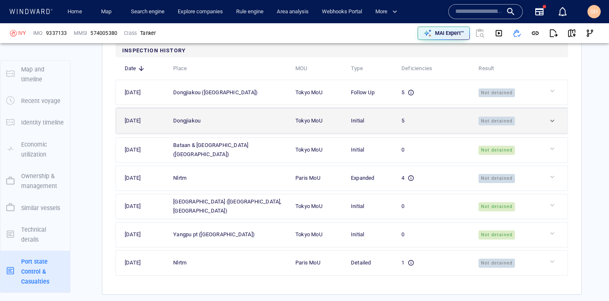
click at [550, 116] on div at bounding box center [556, 120] width 17 height 8
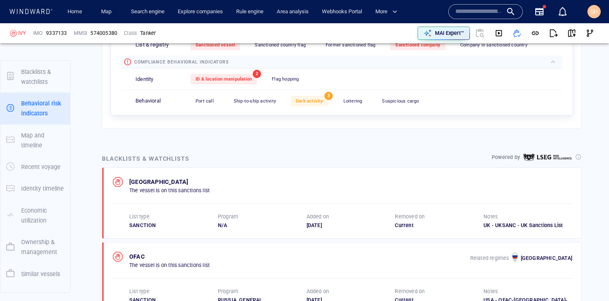
scroll to position [22, 0]
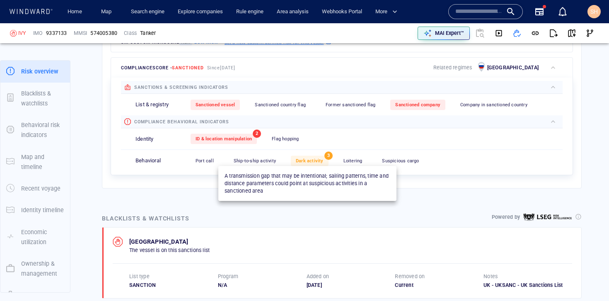
click at [311, 163] on div "Dark activity" at bounding box center [310, 160] width 38 height 10
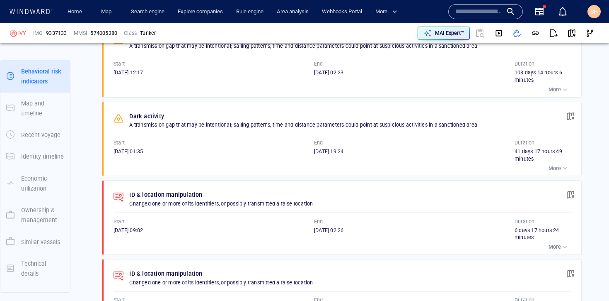
scroll to position [757, 0]
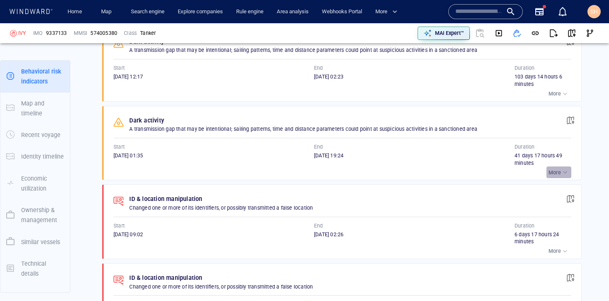
click at [561, 168] on div "button" at bounding box center [565, 172] width 8 height 8
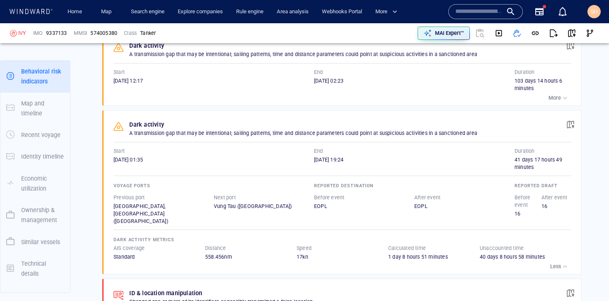
scroll to position [748, 0]
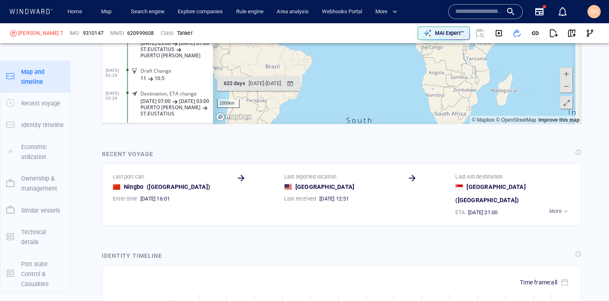
scroll to position [109, 0]
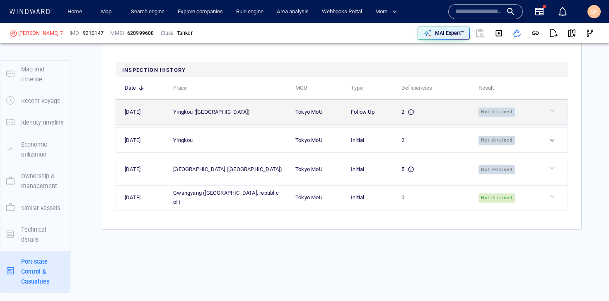
scroll to position [2278, 0]
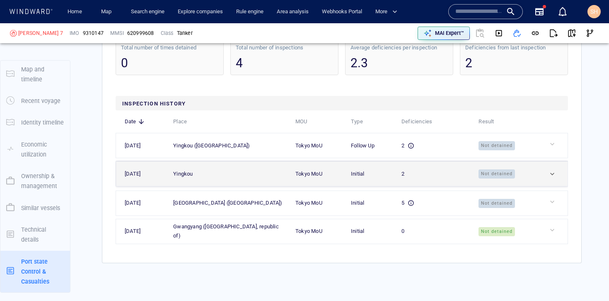
click at [545, 186] on td at bounding box center [554, 173] width 29 height 25
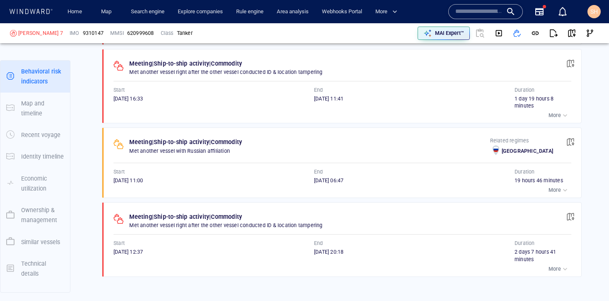
scroll to position [631, 0]
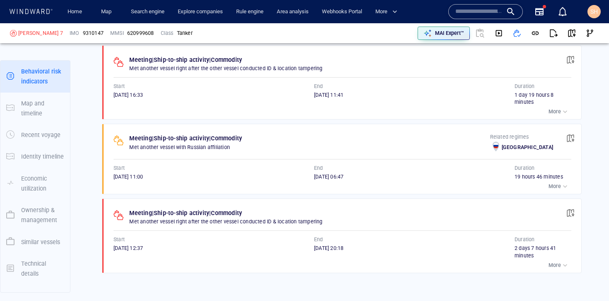
click at [551, 262] on p "More" at bounding box center [555, 264] width 12 height 7
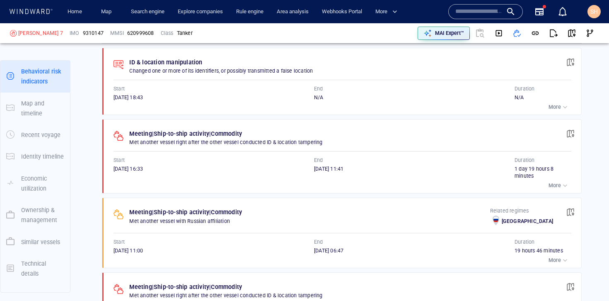
scroll to position [535, 0]
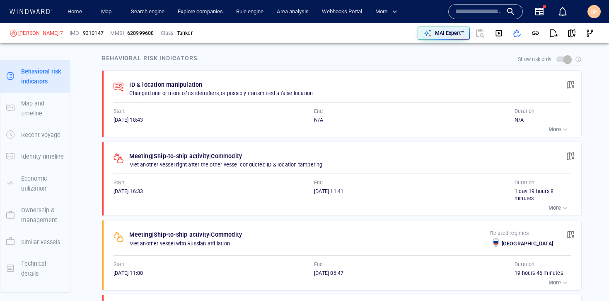
click at [561, 207] on div "button" at bounding box center [565, 208] width 8 height 8
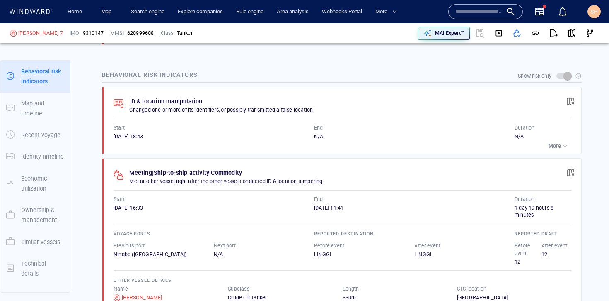
scroll to position [519, 0]
click at [561, 149] on div "button" at bounding box center [565, 146] width 8 height 8
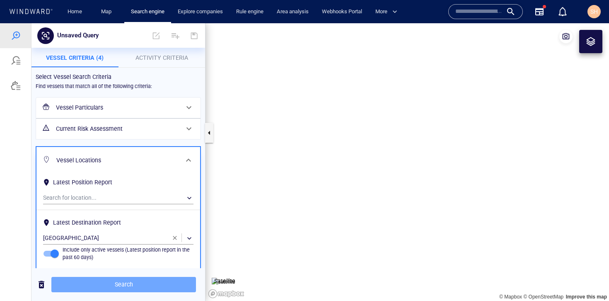
click at [107, 285] on span "Search" at bounding box center [123, 284] width 131 height 10
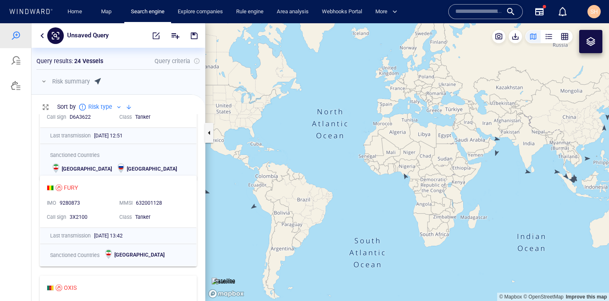
scroll to position [308, 0]
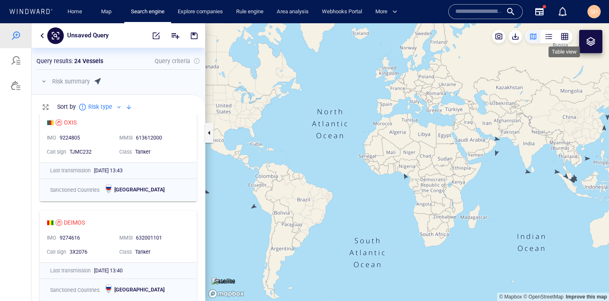
click at [564, 39] on div "button" at bounding box center [565, 36] width 8 height 8
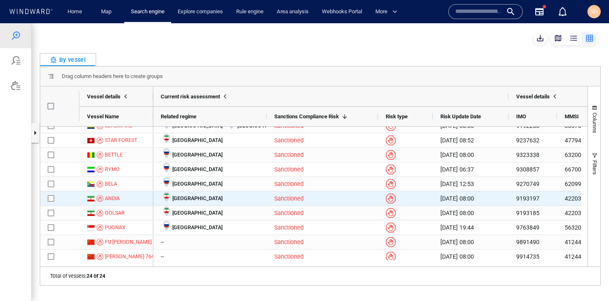
scroll to position [214, 0]
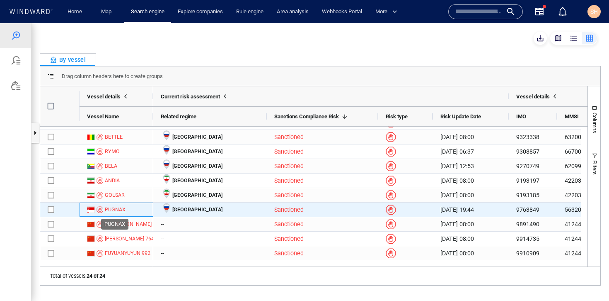
click at [117, 211] on div "PUGNAX" at bounding box center [115, 209] width 21 height 7
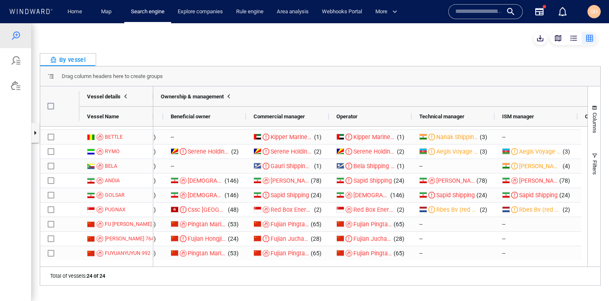
scroll to position [0, 1550]
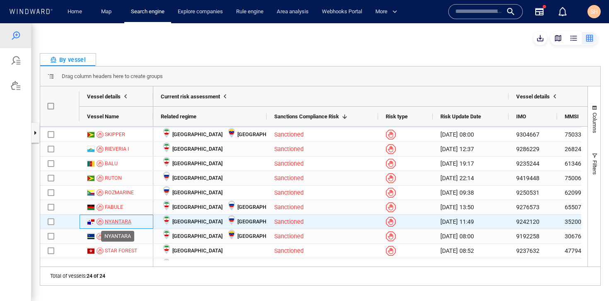
click at [118, 220] on div "NYANTARA" at bounding box center [118, 221] width 27 height 7
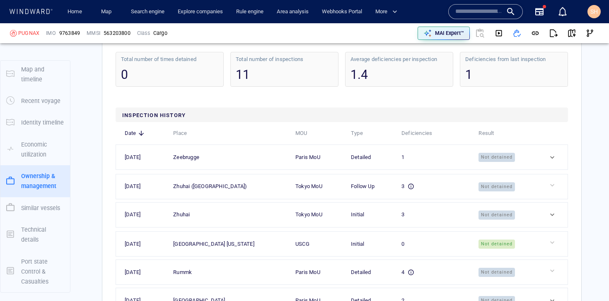
scroll to position [2449, 0]
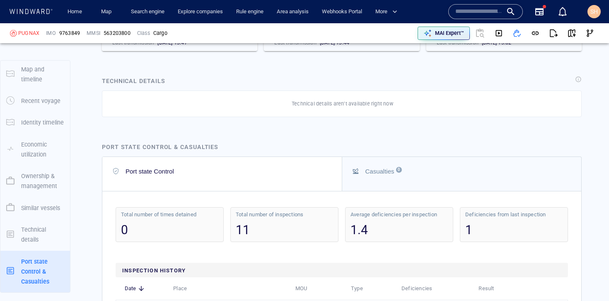
scroll to position [2211, 0]
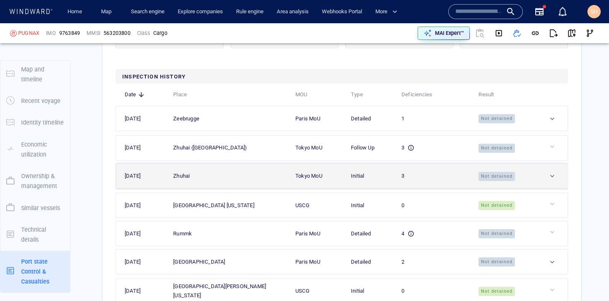
click at [548, 180] on div at bounding box center [556, 176] width 17 height 8
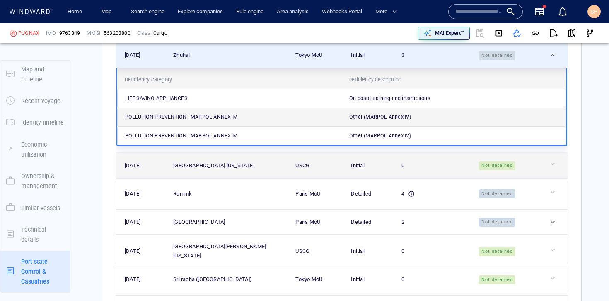
scroll to position [2259, 0]
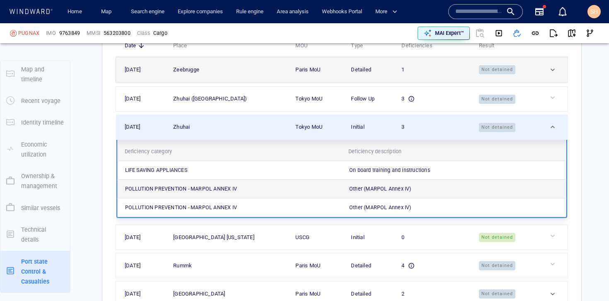
click at [551, 71] on td at bounding box center [554, 69] width 28 height 25
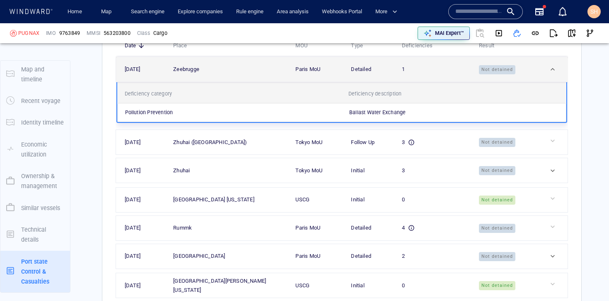
click at [549, 73] on div at bounding box center [557, 69] width 17 height 8
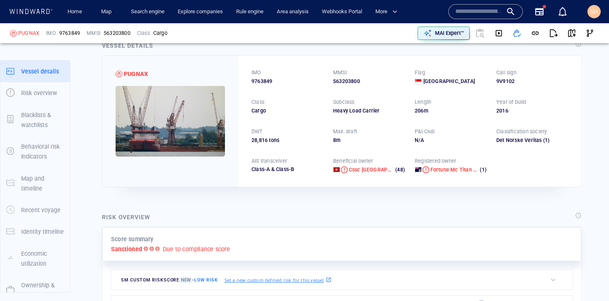
scroll to position [0, 0]
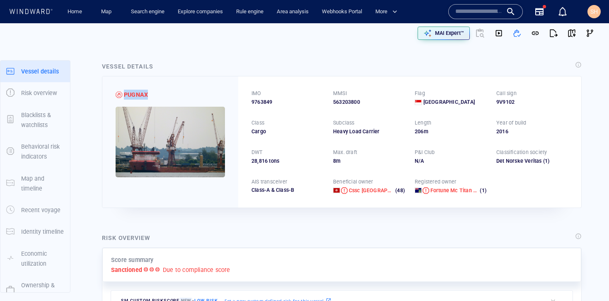
drag, startPoint x: 124, startPoint y: 96, endPoint x: 177, endPoint y: 99, distance: 53.1
click at [177, 99] on div "PUGNAX" at bounding box center [170, 95] width 109 height 10
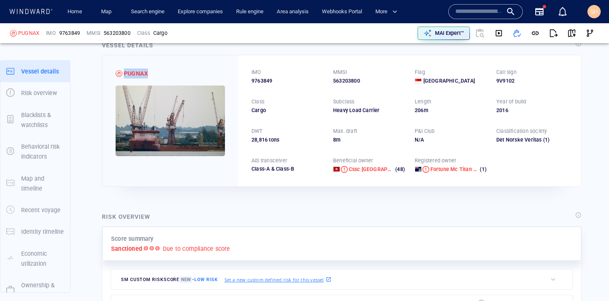
scroll to position [28, 0]
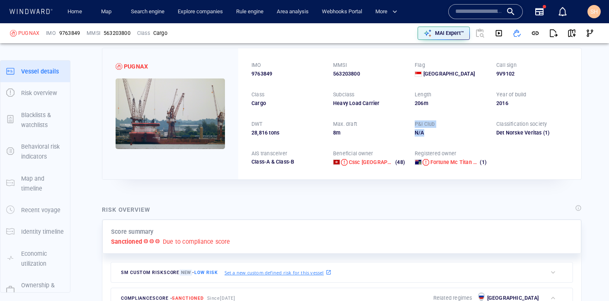
drag, startPoint x: 409, startPoint y: 123, endPoint x: 433, endPoint y: 131, distance: 25.0
click at [433, 131] on div "IMO 9763849 MMSI 563203800 Flag Singapore Call sign 9V9102 Class Cargo Subclass…" at bounding box center [409, 113] width 343 height 131
drag, startPoint x: 422, startPoint y: 73, endPoint x: 449, endPoint y: 71, distance: 27.8
click at [449, 71] on div "[GEOGRAPHIC_DATA]" at bounding box center [451, 73] width 72 height 7
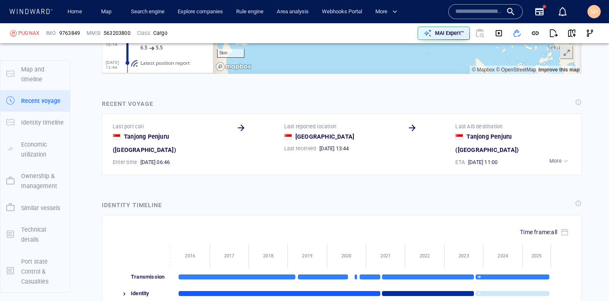
scroll to position [1004, 0]
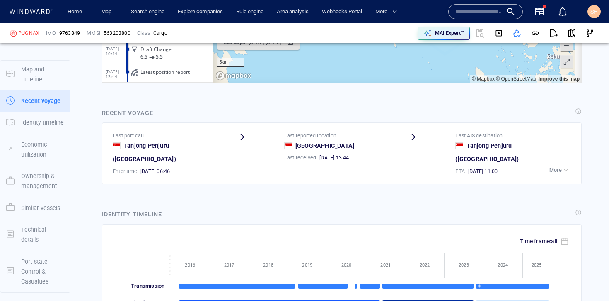
drag, startPoint x: 462, startPoint y: 161, endPoint x: 475, endPoint y: 194, distance: 35.2
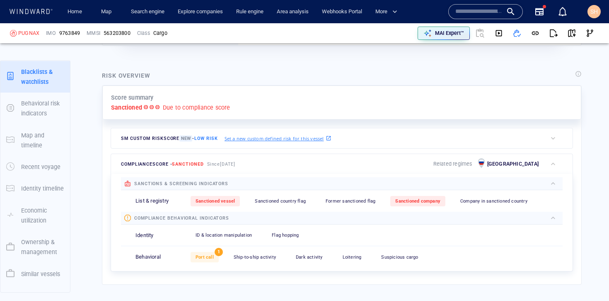
scroll to position [22, 0]
